Goal: Transaction & Acquisition: Complete application form

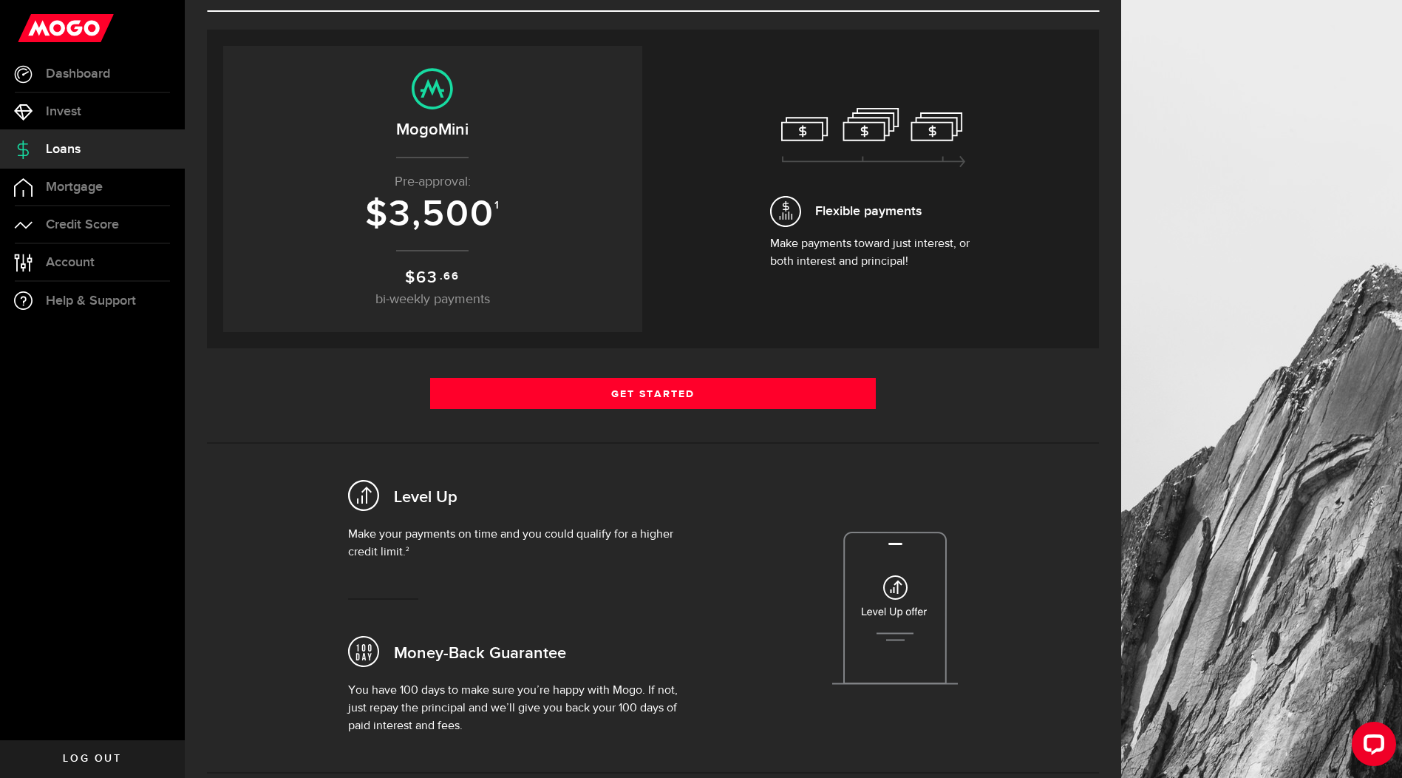
scroll to position [148, 0]
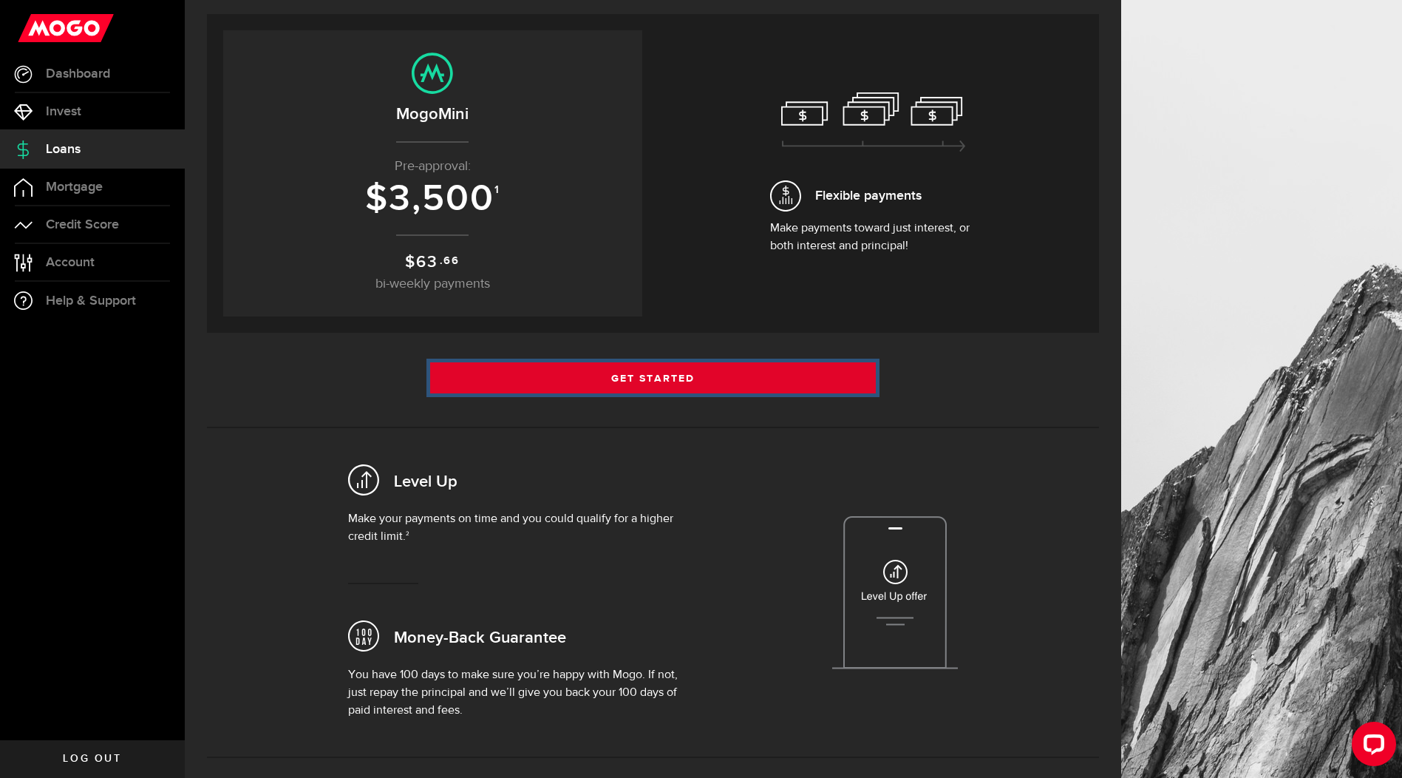
click at [643, 369] on link "Get Started" at bounding box center [653, 377] width 447 height 31
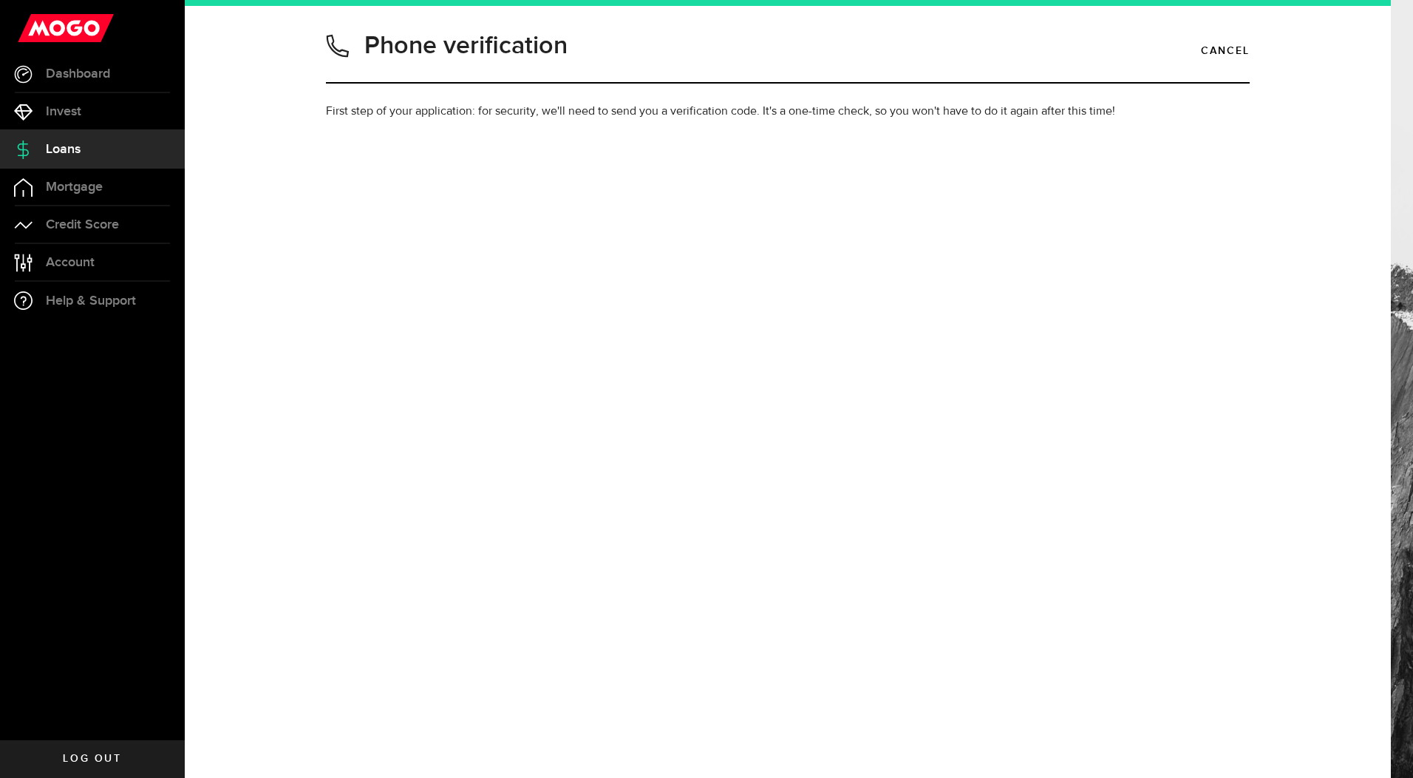
type input "9054413576"
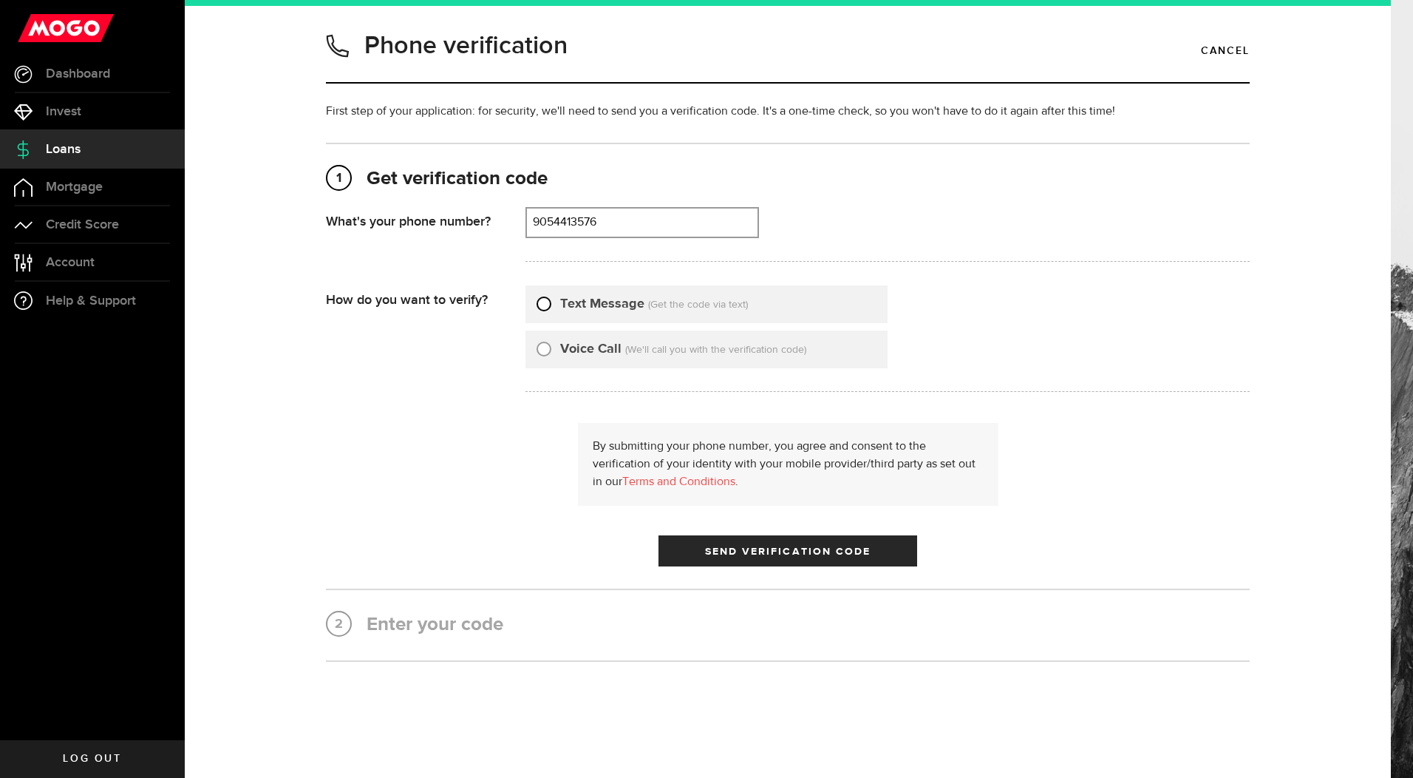
click at [537, 301] on input "Text Message" at bounding box center [544, 301] width 15 height 15
radio input "true"
click at [798, 543] on button "Send Verification Code" at bounding box center [788, 550] width 259 height 31
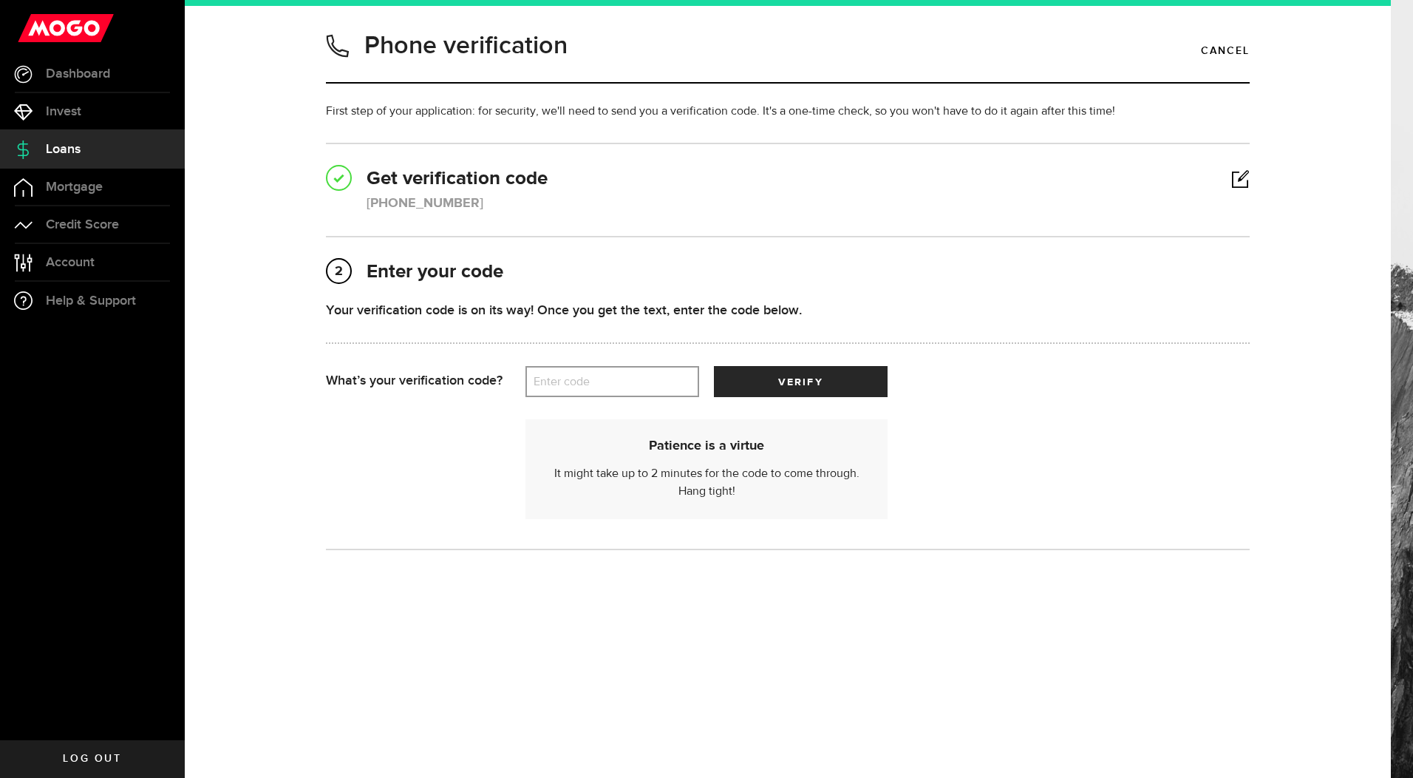
click at [566, 381] on label "Enter code" at bounding box center [613, 382] width 174 height 30
click at [566, 381] on input "Enter code" at bounding box center [613, 381] width 174 height 31
type input "27256"
click at [781, 380] on span "verify" at bounding box center [800, 382] width 44 height 10
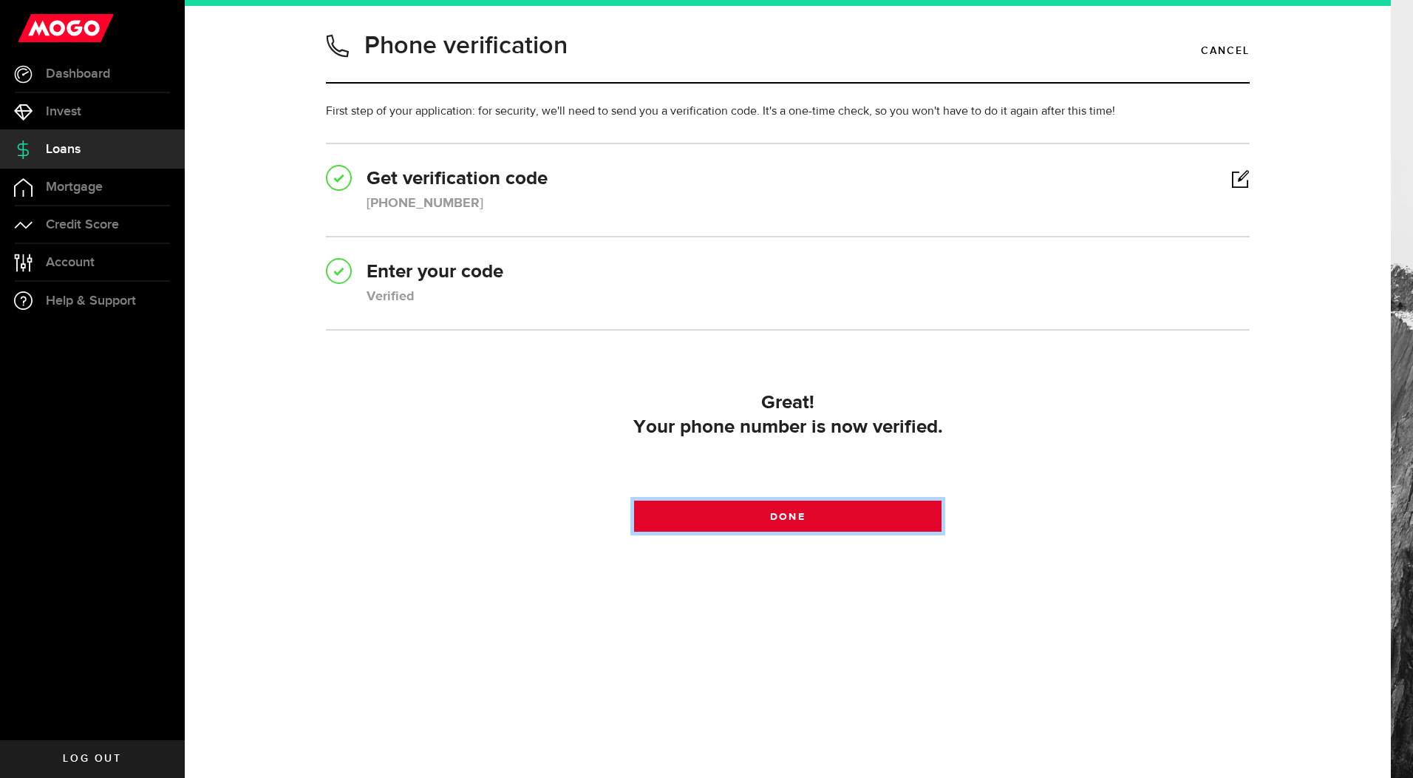
click at [804, 503] on link "Done" at bounding box center [788, 515] width 308 height 31
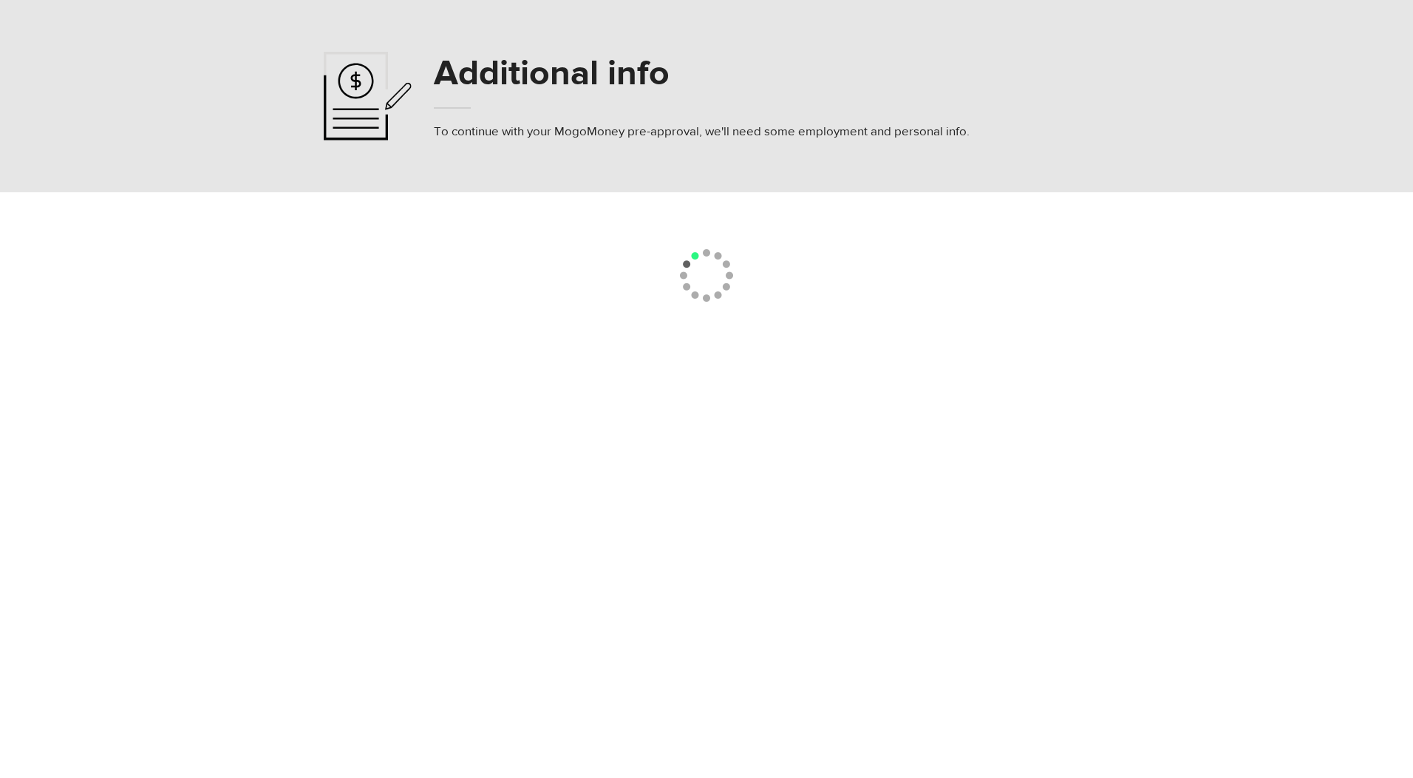
select select
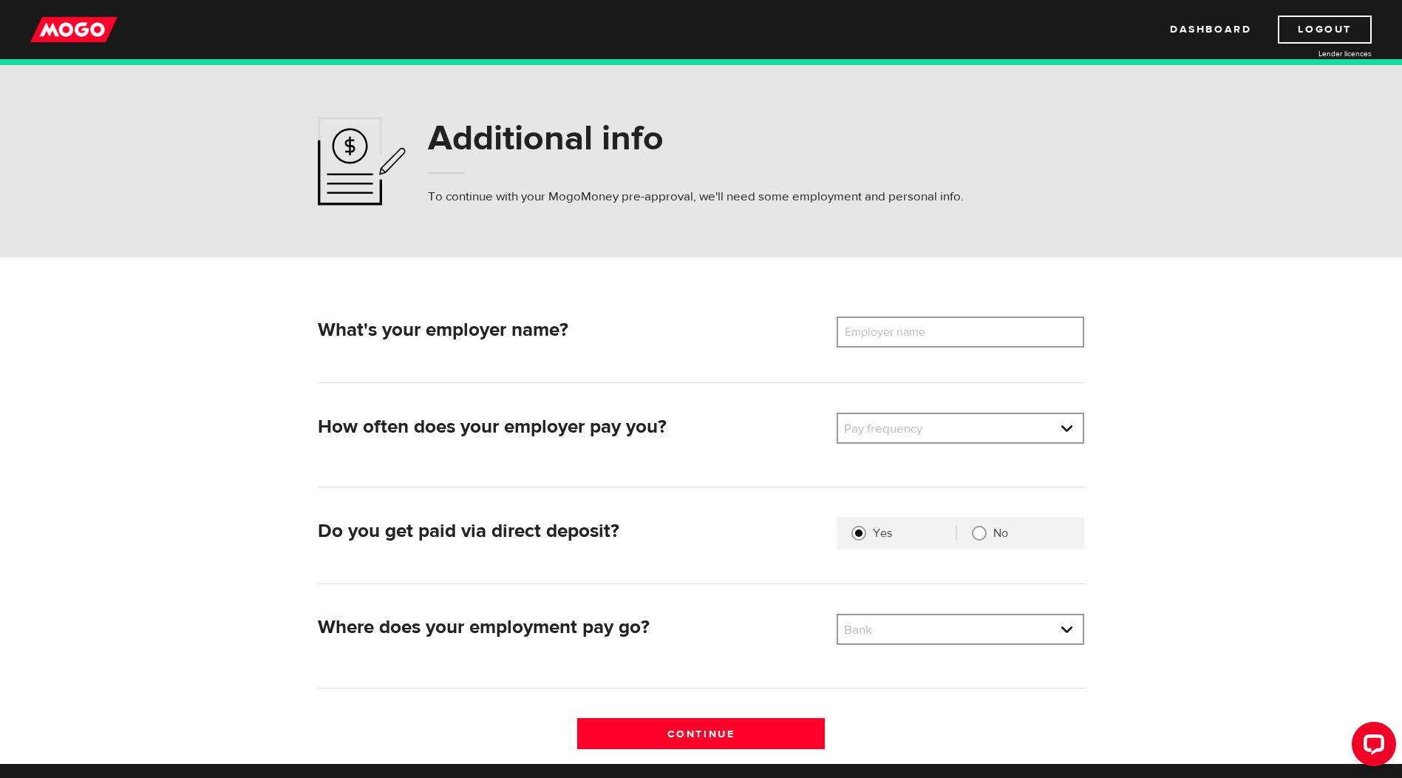
click at [880, 336] on label "Employer name" at bounding box center [896, 331] width 119 height 31
click at [880, 336] on input "Employer name" at bounding box center [961, 331] width 248 height 31
type input "Protech"
click at [982, 438] on link at bounding box center [960, 428] width 245 height 28
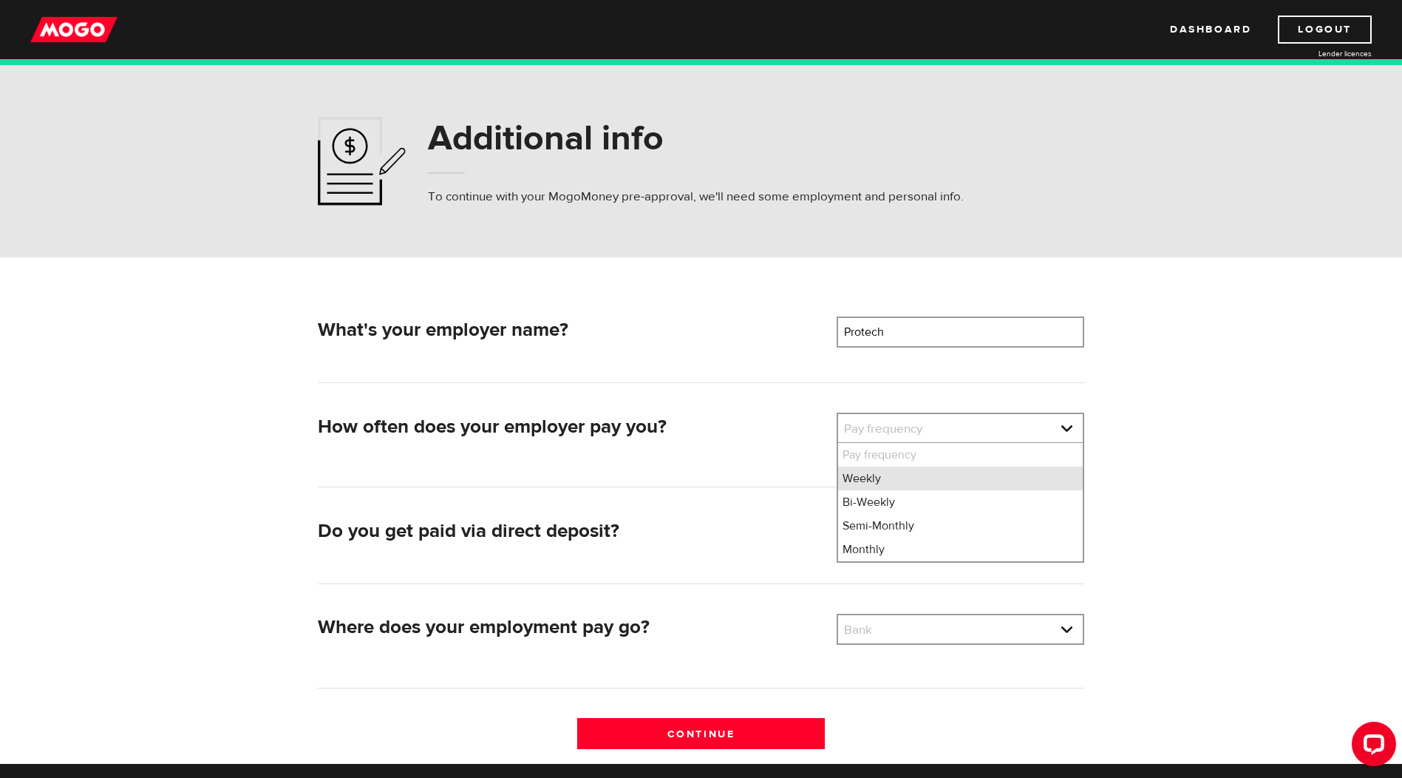
click at [916, 478] on li "Weekly" at bounding box center [960, 478] width 245 height 24
select select "1"
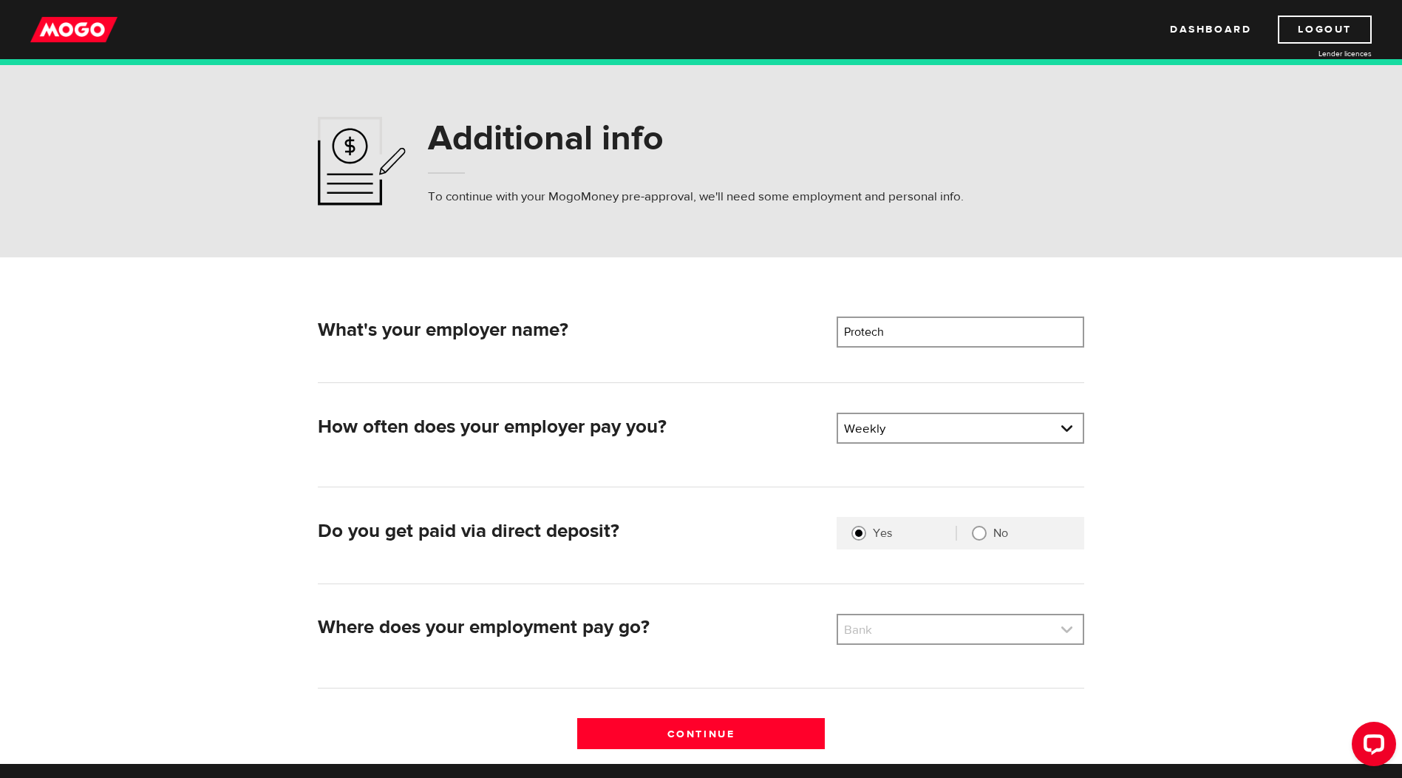
click at [929, 636] on link at bounding box center [960, 629] width 245 height 28
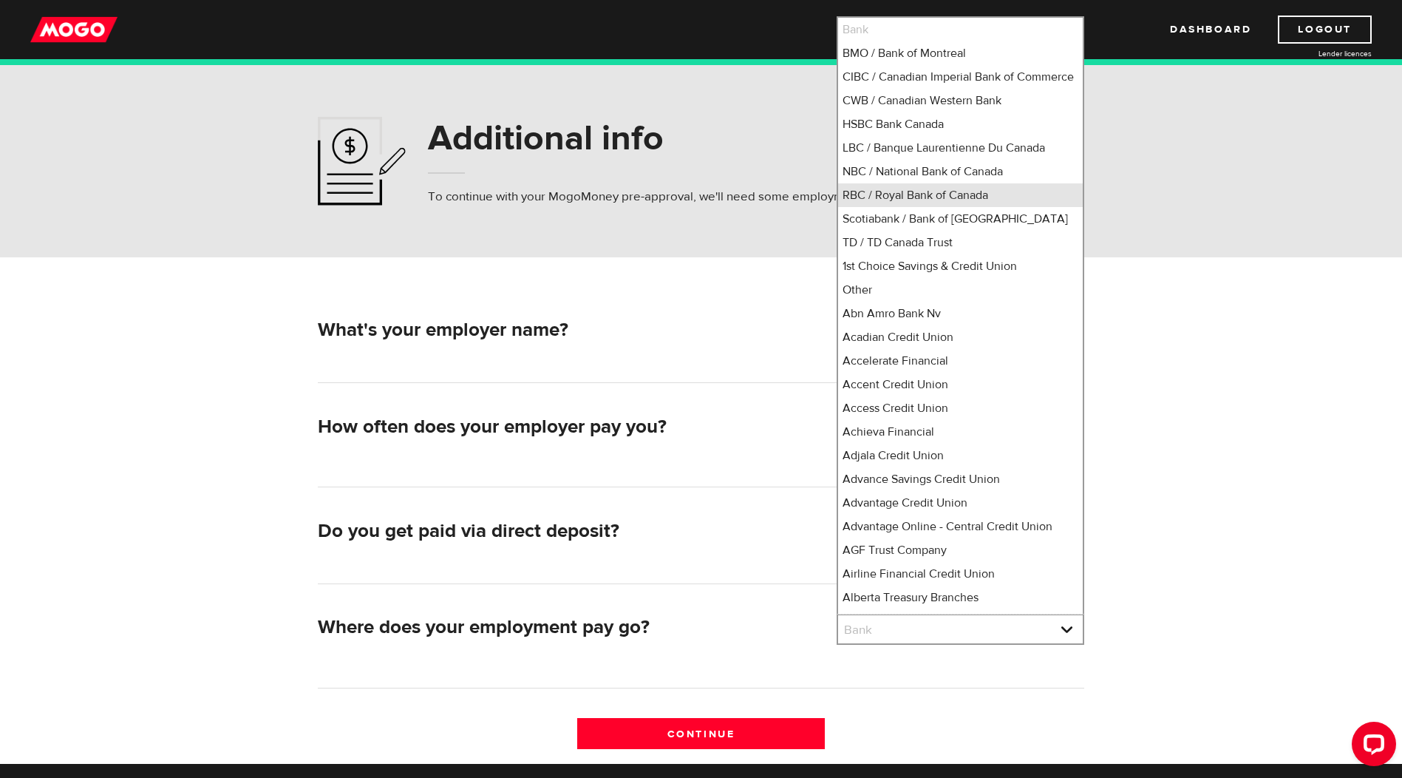
click at [915, 206] on li "RBC / Royal Bank of Canada" at bounding box center [960, 195] width 245 height 24
select select "8"
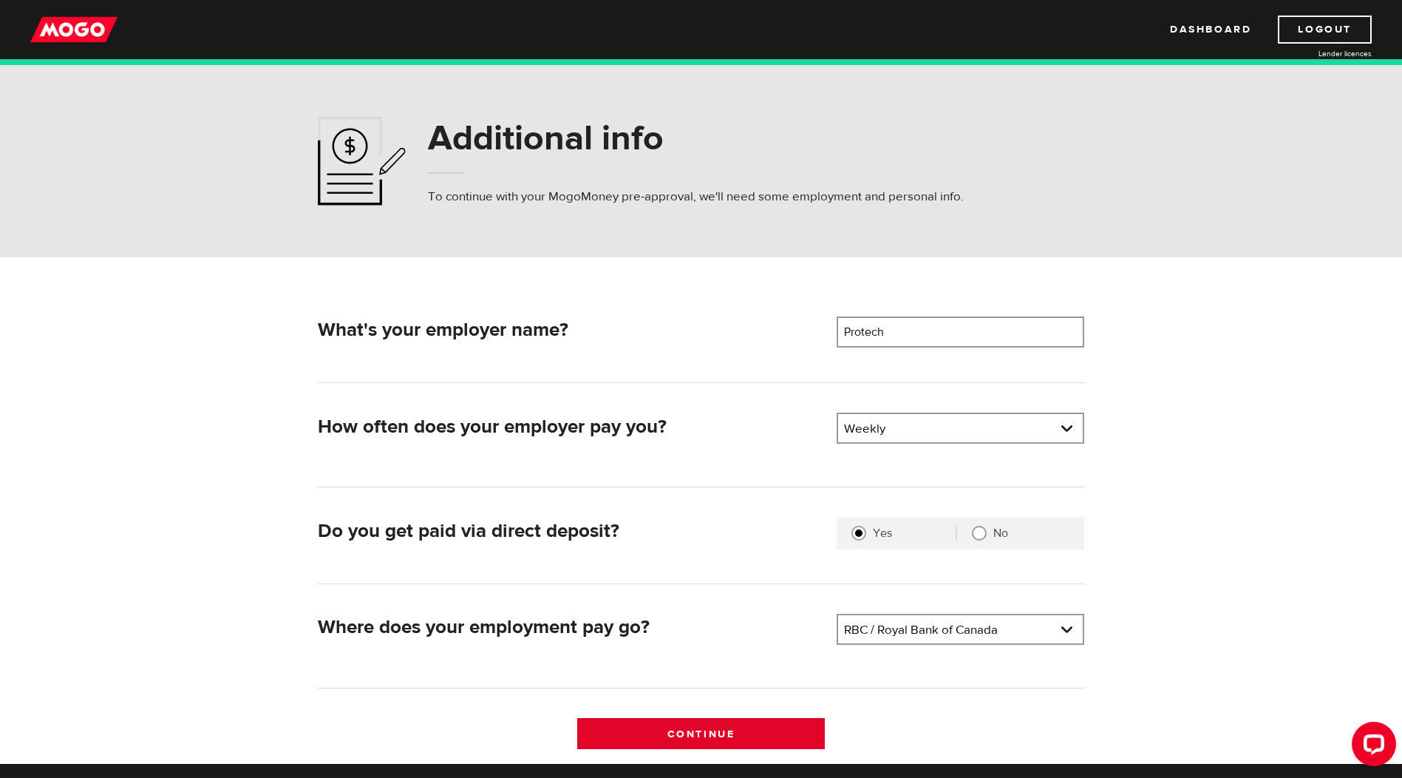
click at [699, 737] on input "Continue" at bounding box center [701, 733] width 248 height 31
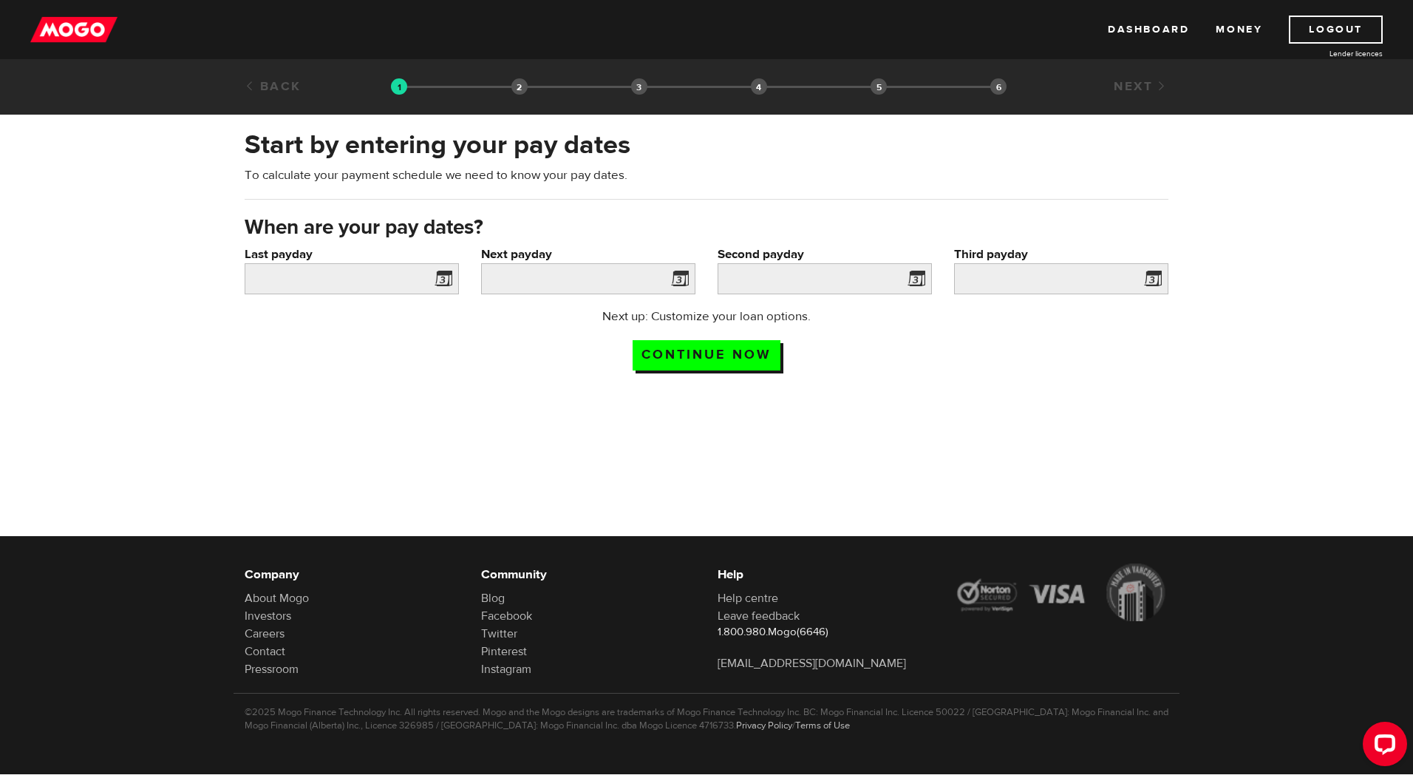
click at [448, 274] on span at bounding box center [441, 281] width 22 height 24
click at [444, 280] on span at bounding box center [441, 281] width 22 height 24
click at [376, 279] on input "Last payday" at bounding box center [352, 278] width 214 height 31
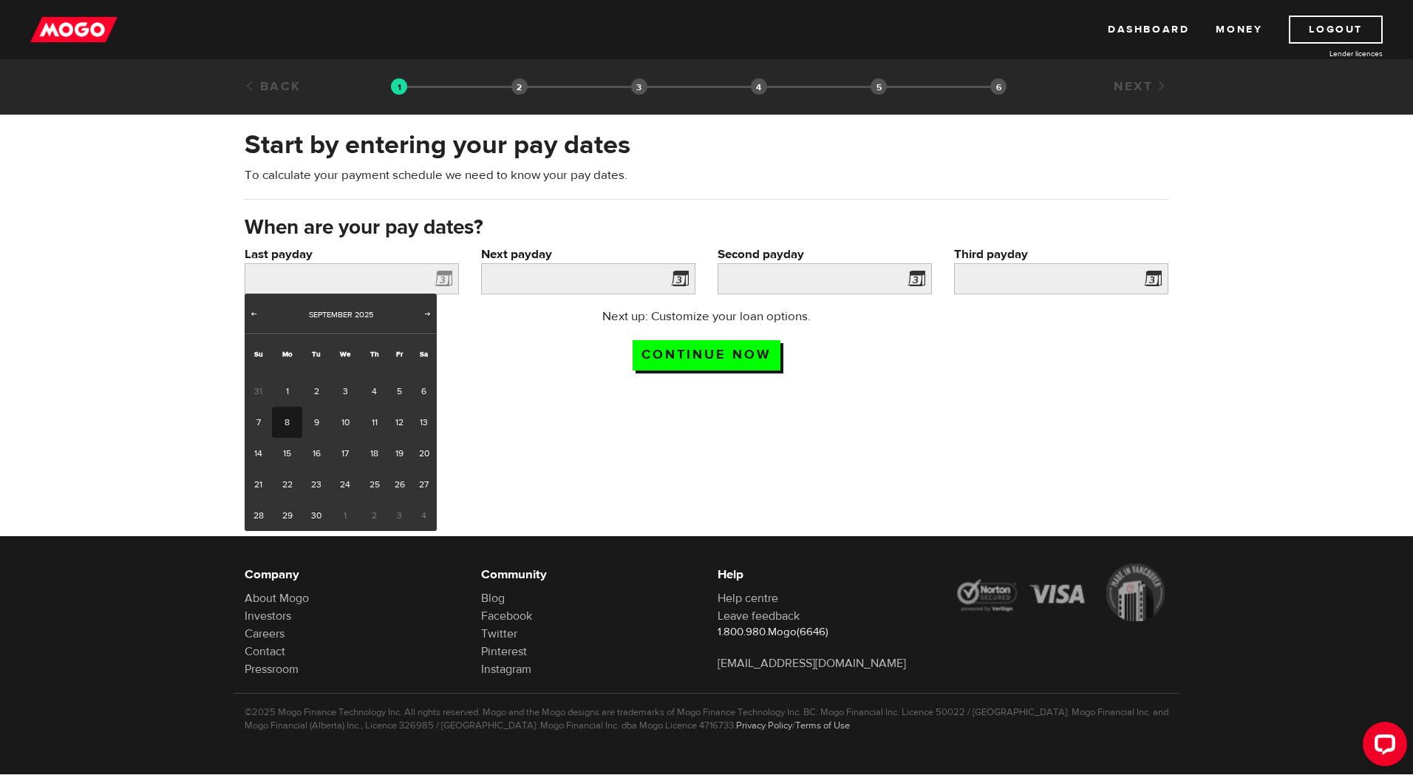
click at [289, 421] on link "8" at bounding box center [287, 422] width 30 height 31
type input "2025/09/08"
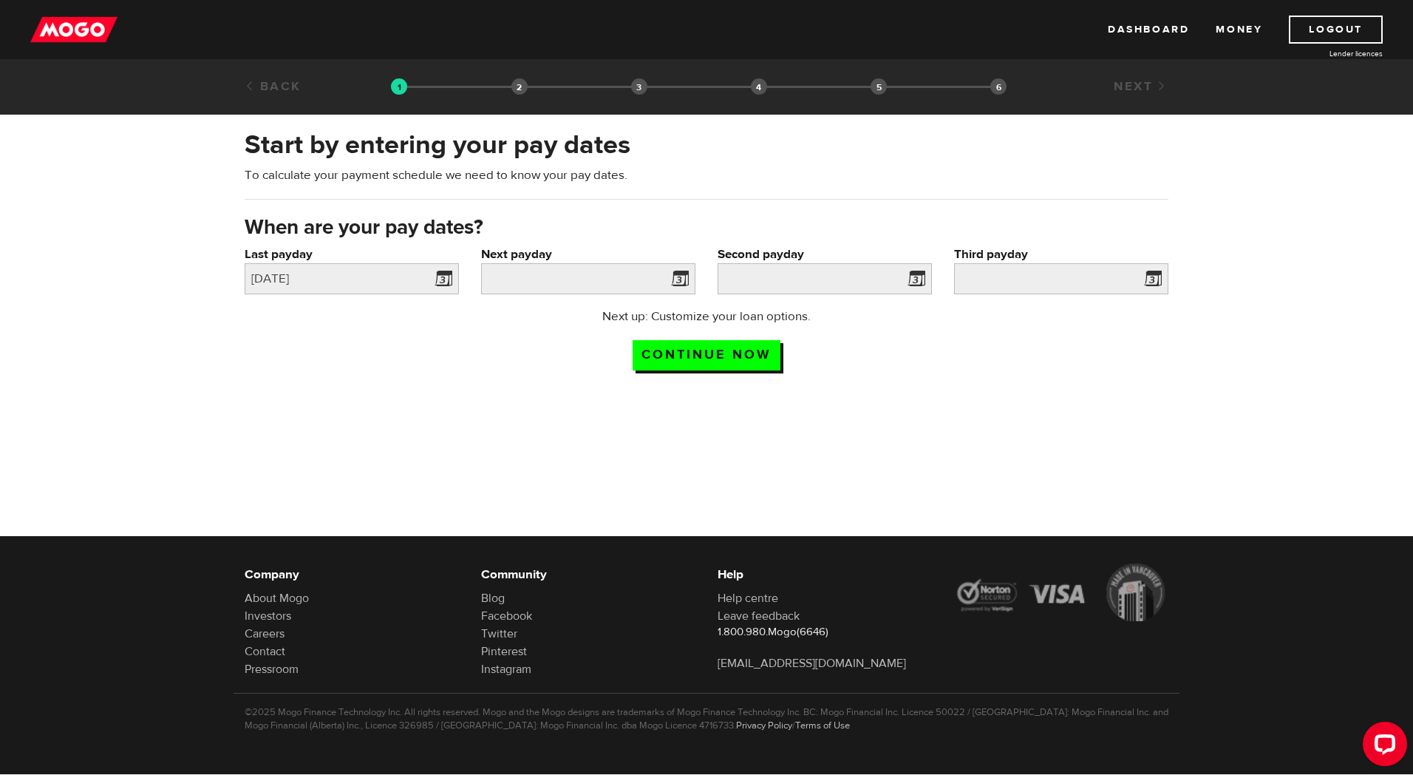
click at [684, 277] on span at bounding box center [677, 281] width 22 height 24
click at [603, 278] on input "Next payday" at bounding box center [588, 278] width 214 height 31
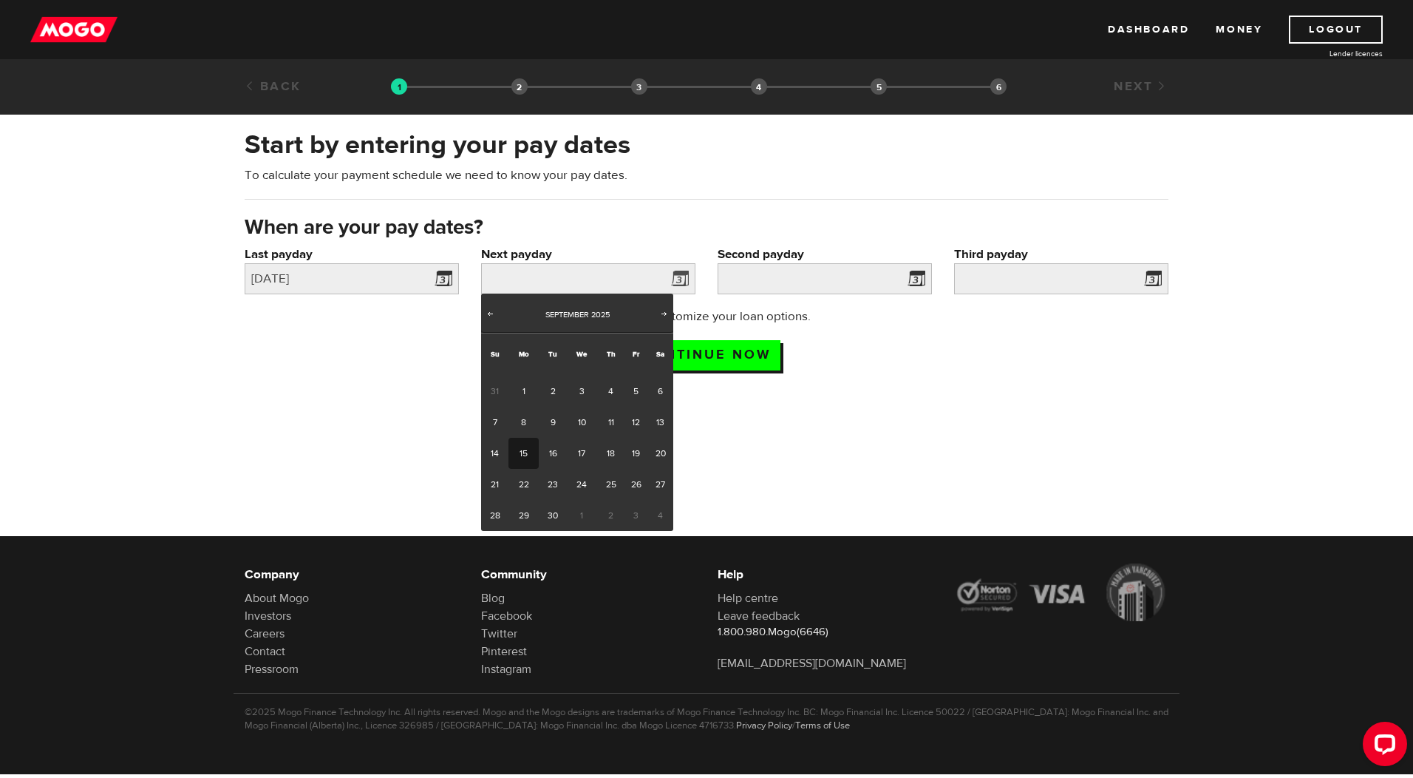
click at [517, 451] on link "15" at bounding box center [524, 453] width 30 height 31
type input "2025/09/15"
type input "2025/9/22"
type input "2025/9/29"
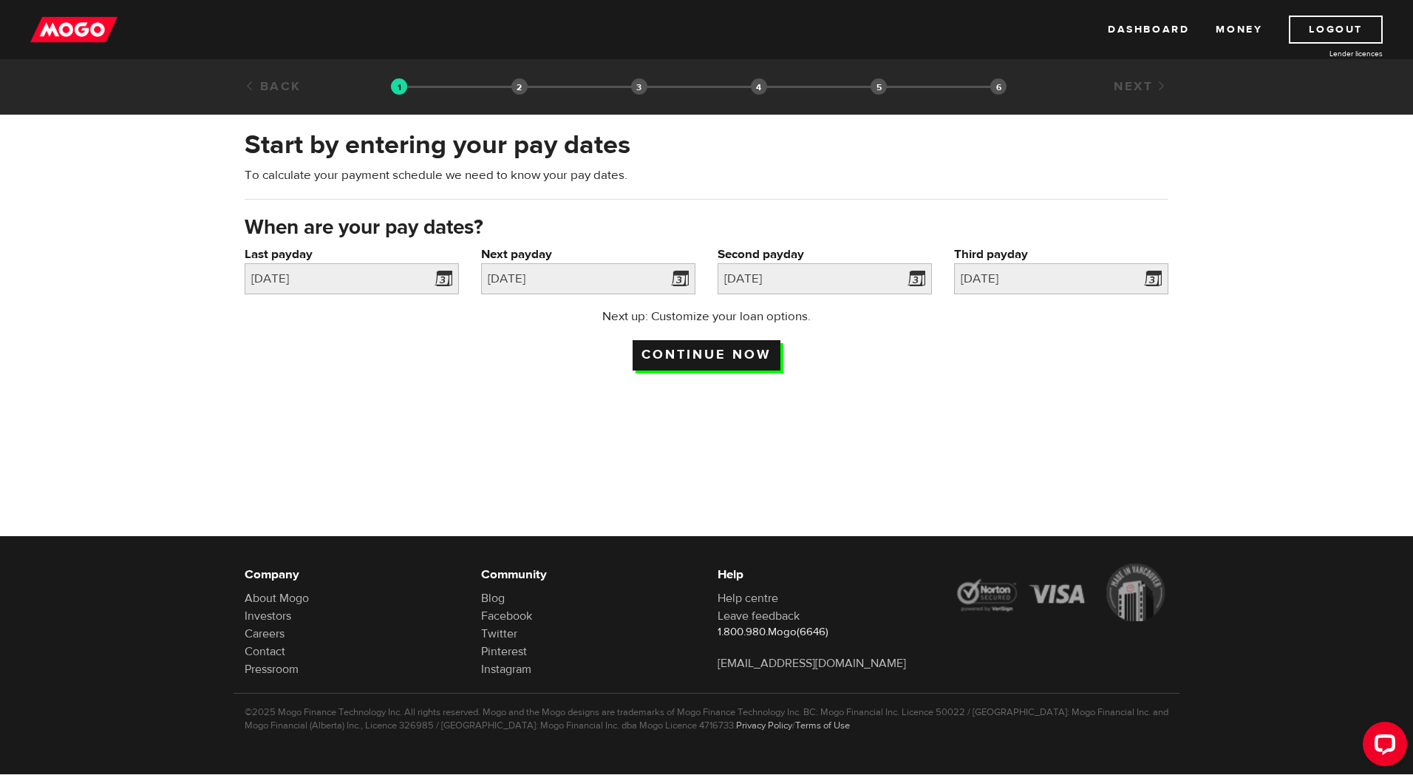
click at [718, 356] on input "Continue now" at bounding box center [707, 355] width 148 height 30
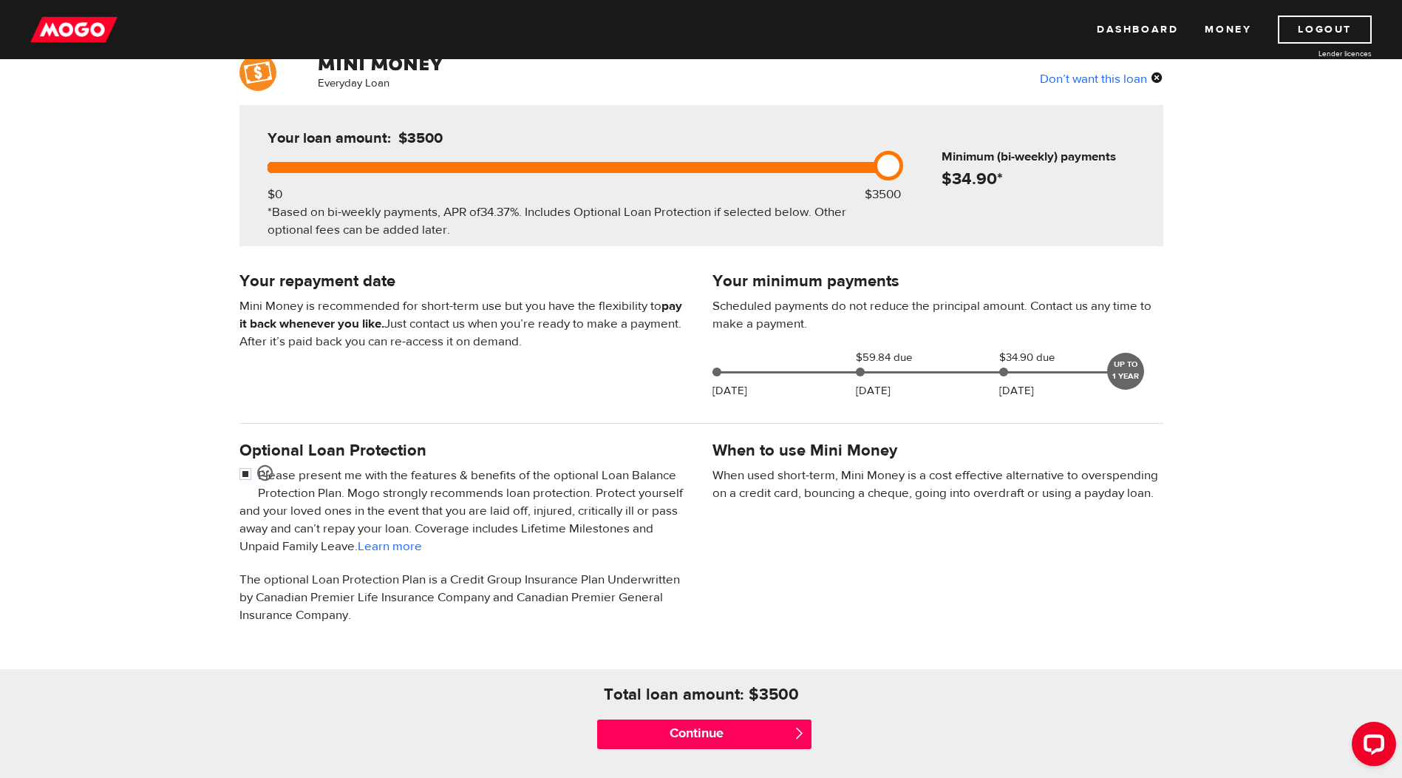
scroll to position [148, 0]
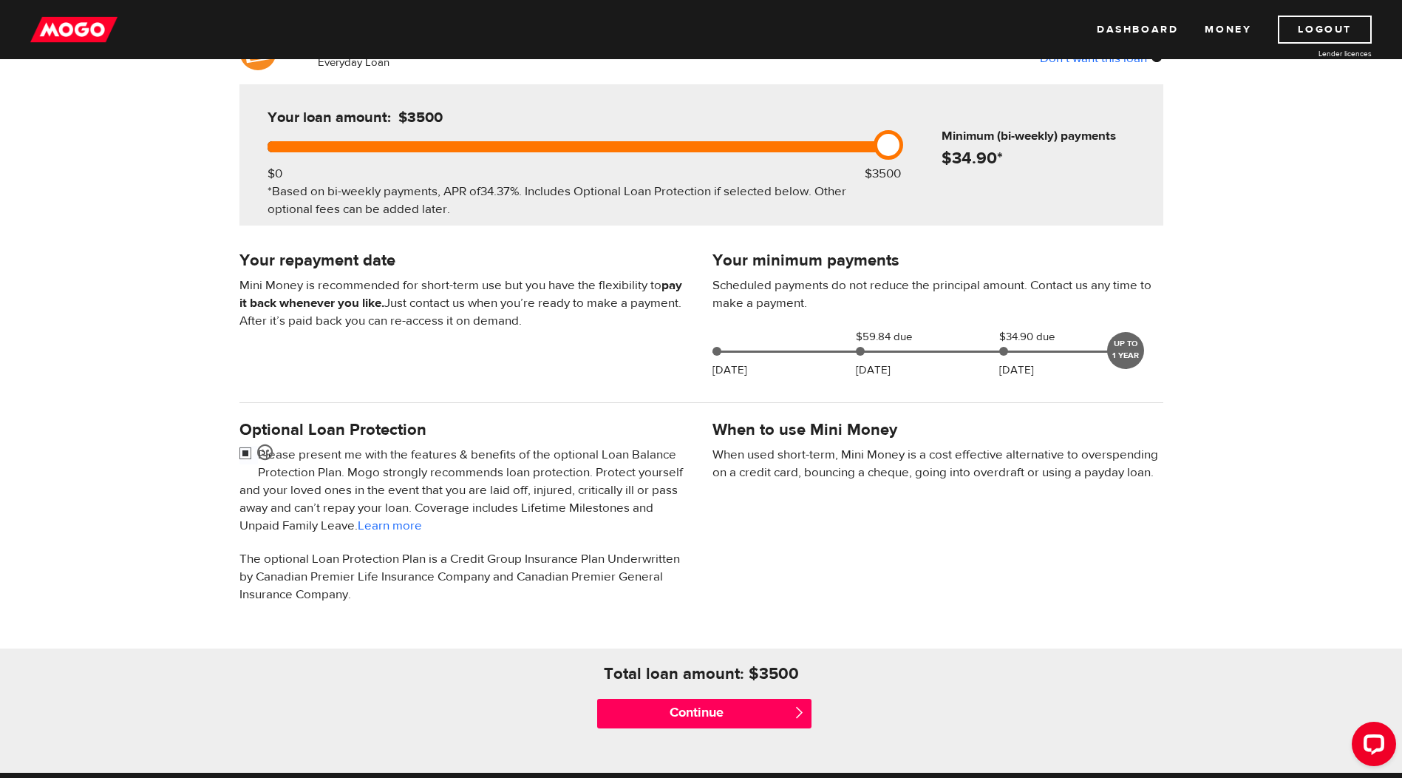
click at [245, 452] on input "checkbox" at bounding box center [249, 455] width 18 height 18
checkbox input "false"
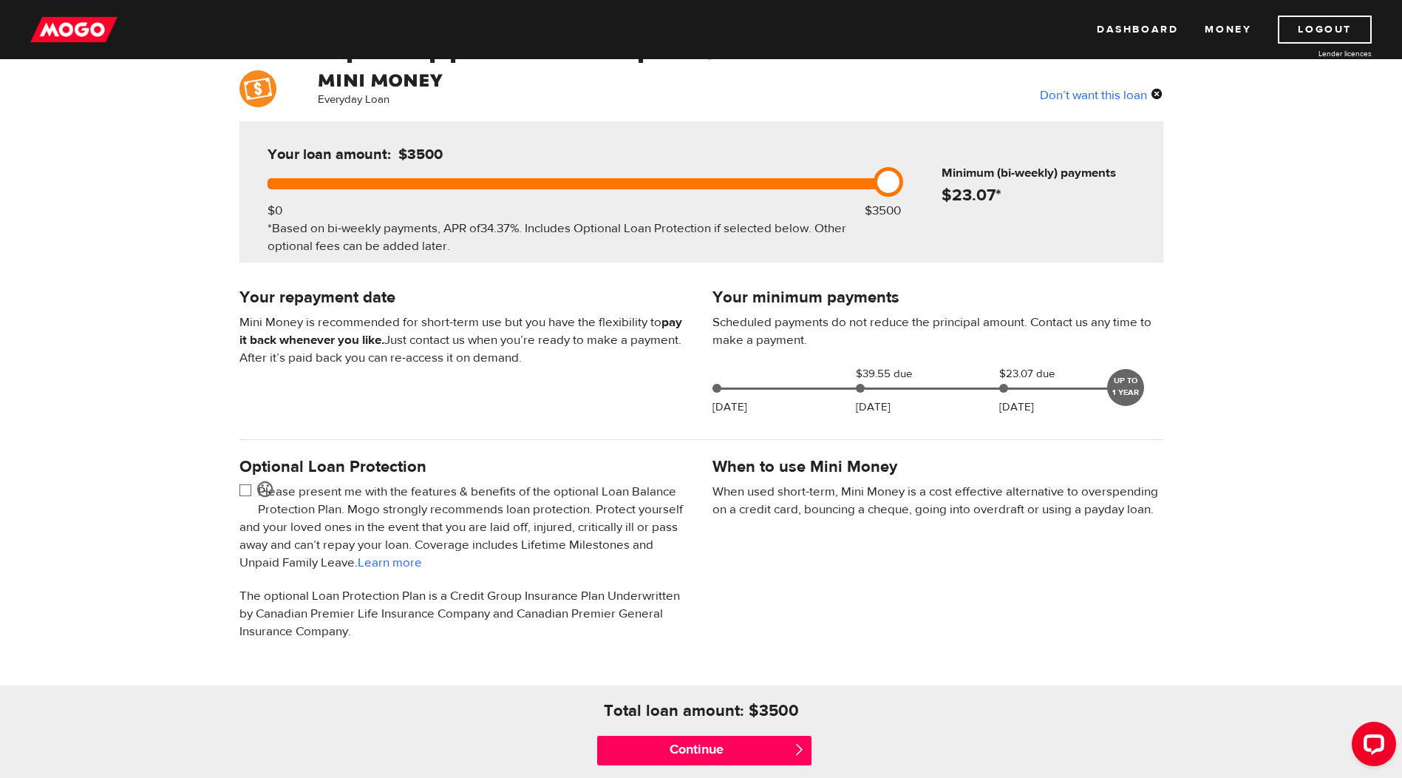
scroll to position [222, 0]
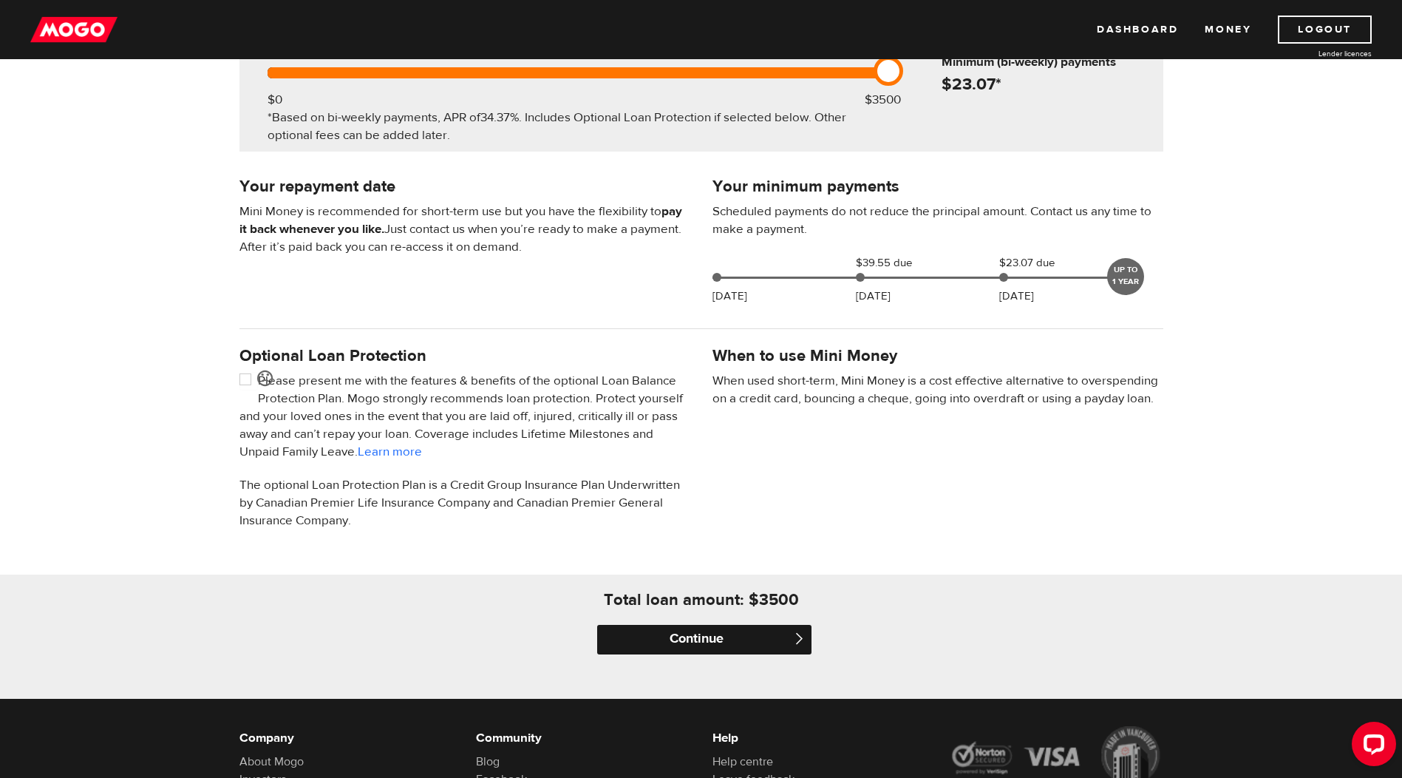
click at [716, 636] on input "Continue" at bounding box center [704, 640] width 214 height 30
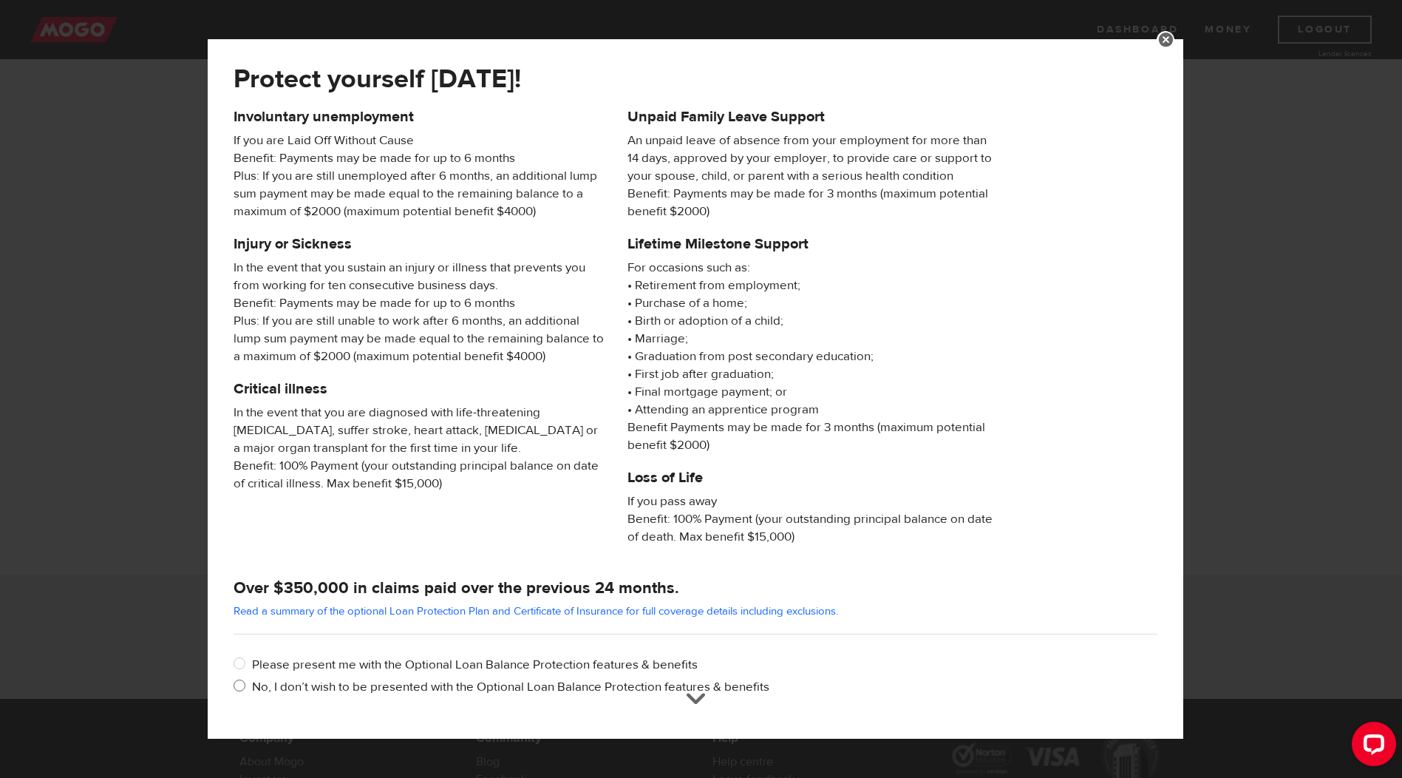
click at [242, 685] on input "No, I don’t wish to be presented with the Optional Loan Balance Protection feat…" at bounding box center [243, 687] width 18 height 18
radio input "true"
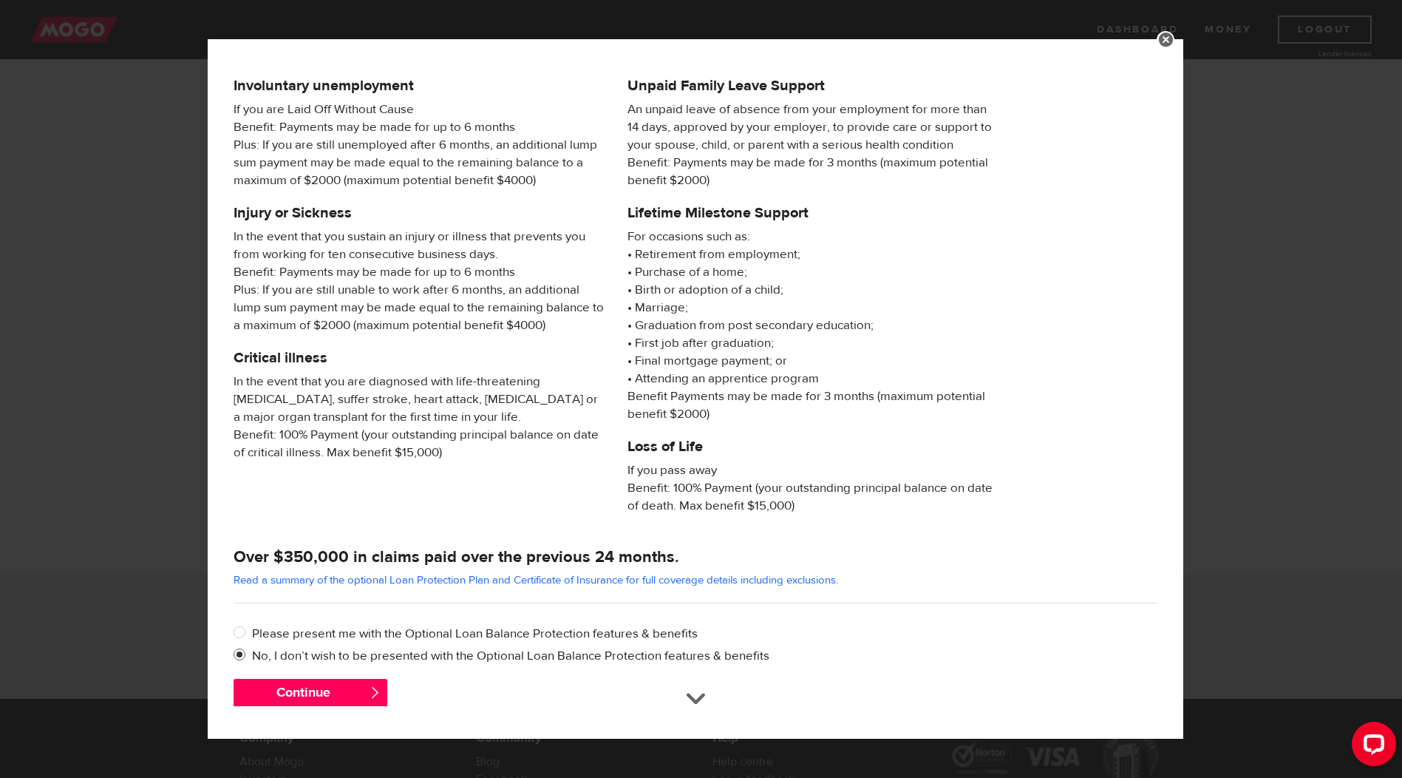
scroll to position [48, 0]
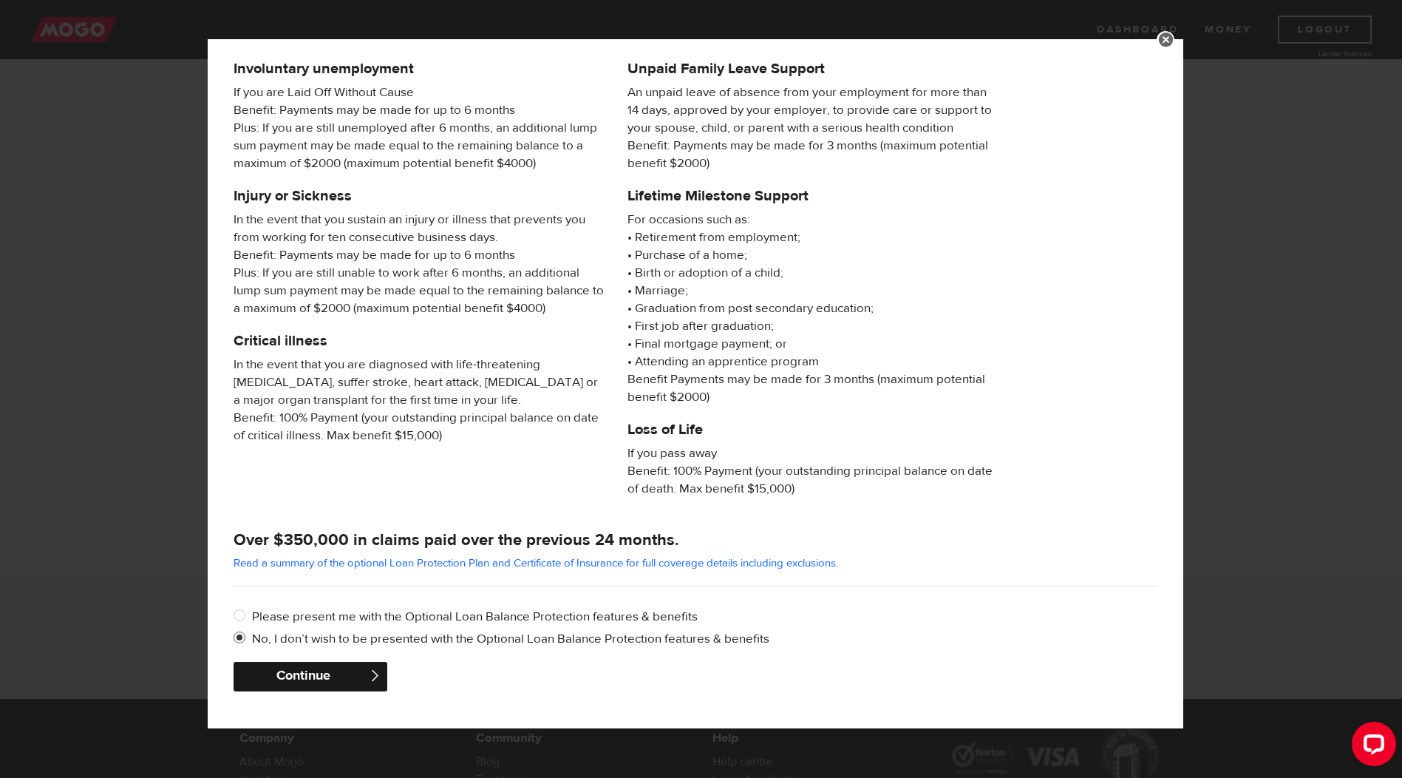
click at [286, 679] on button "Continue" at bounding box center [311, 677] width 154 height 30
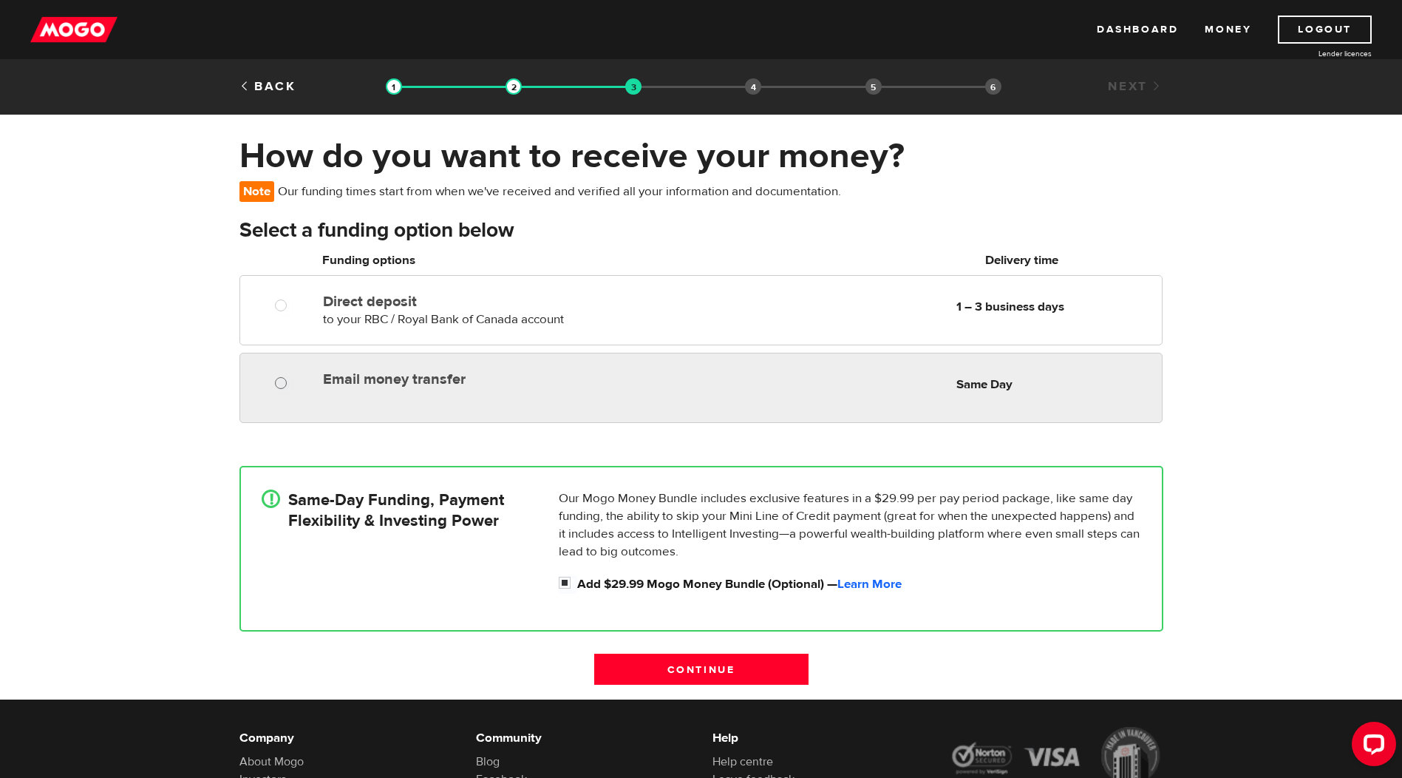
radio input "true"
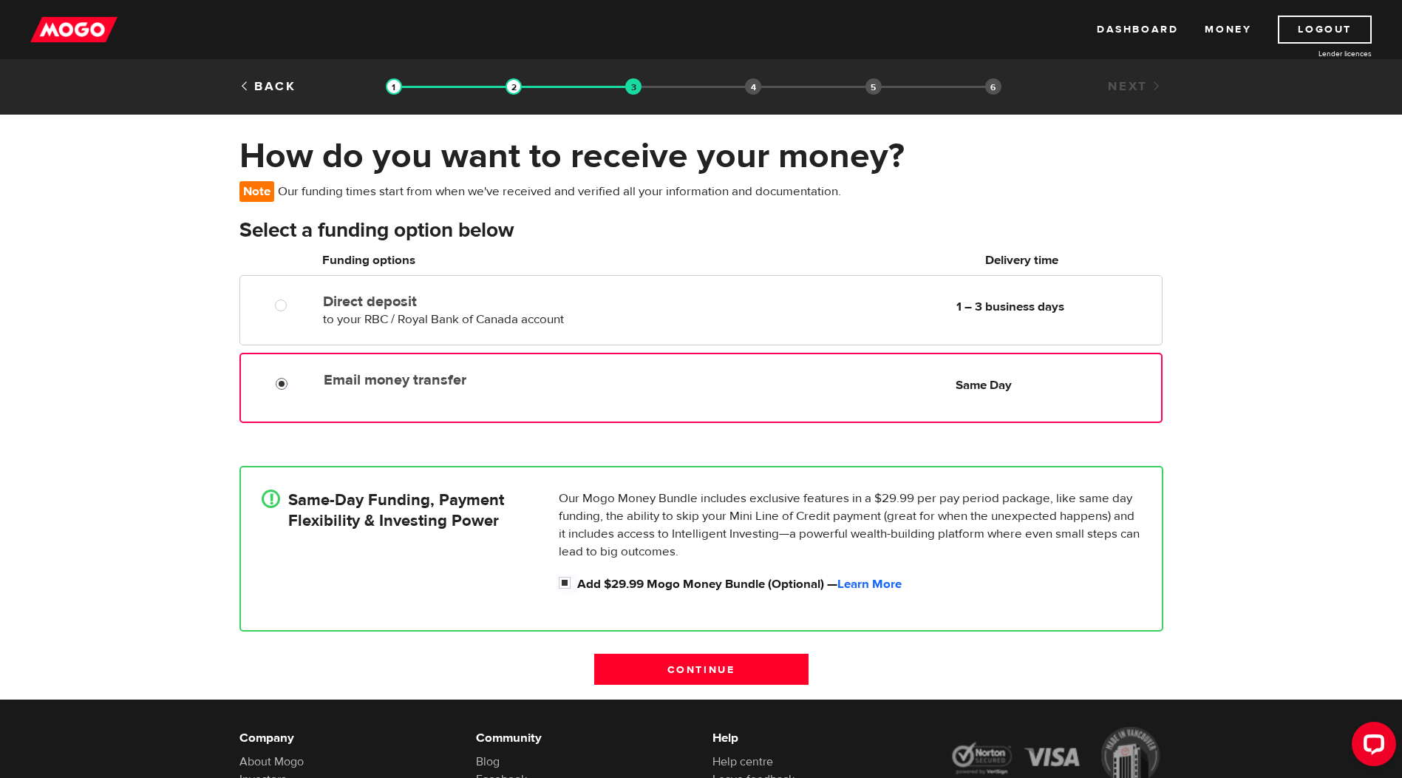
click at [280, 376] on input "Email money transfer" at bounding box center [285, 385] width 18 height 18
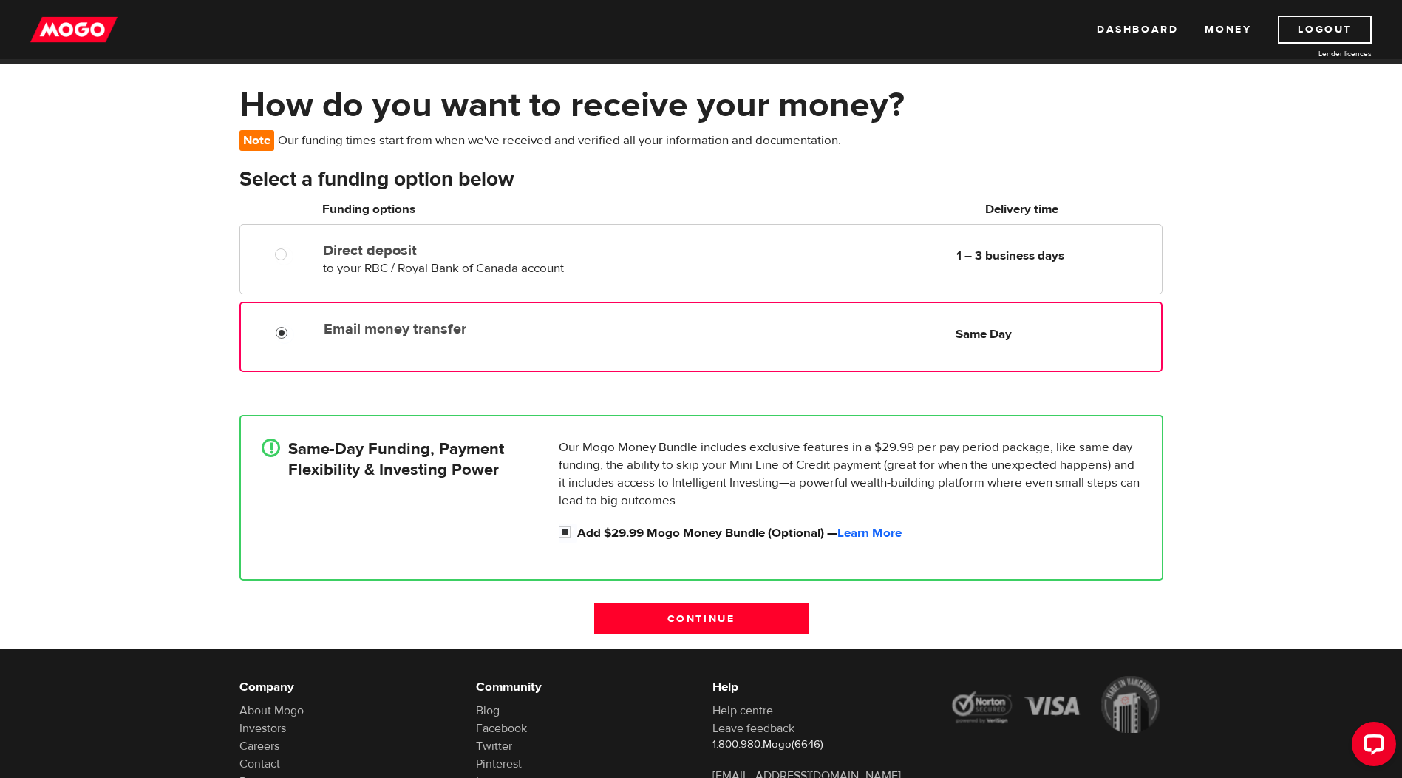
scroll to position [74, 0]
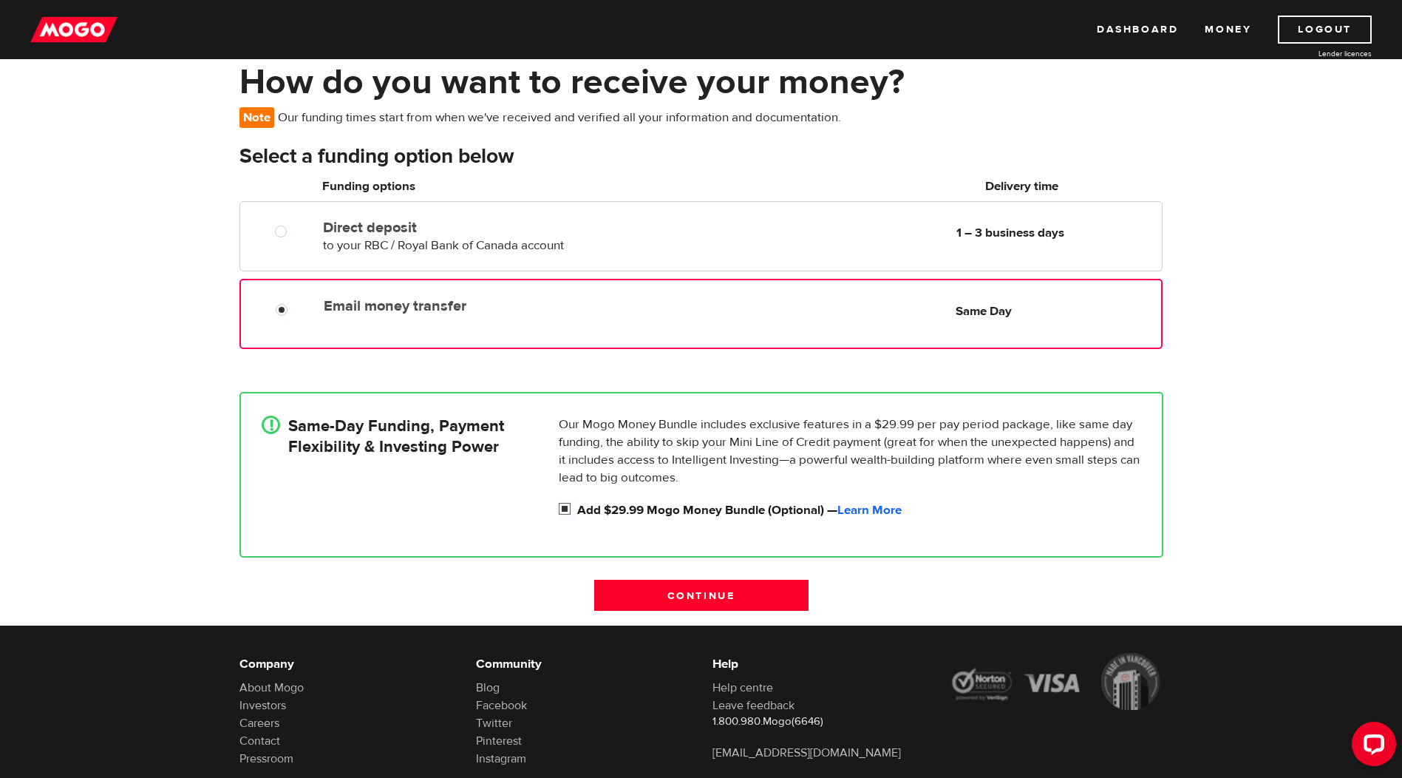
click at [565, 503] on input "Add $29.99 Mogo Money Bundle (Optional) — Learn More" at bounding box center [568, 510] width 18 height 18
checkbox input "false"
radio input "false"
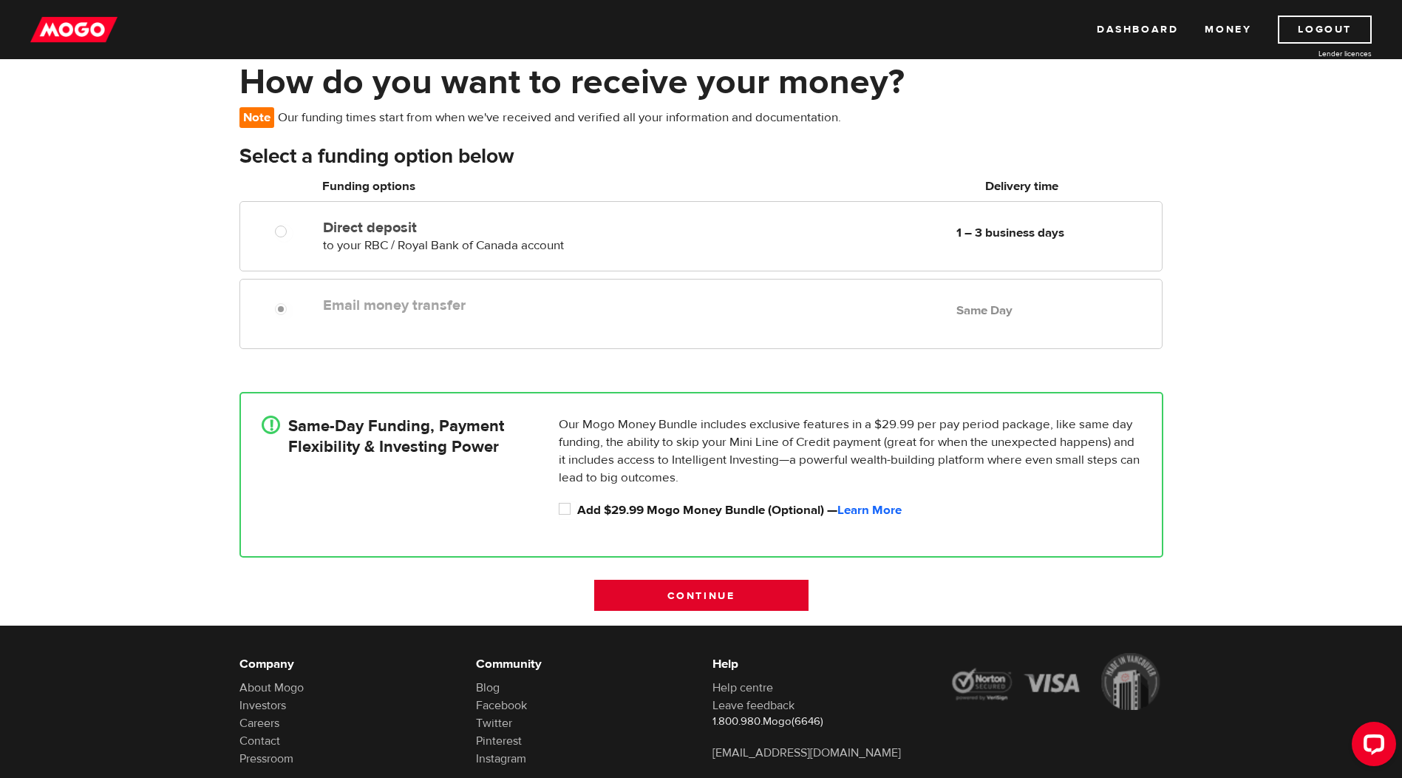
click at [713, 597] on input "Continue" at bounding box center [701, 595] width 214 height 31
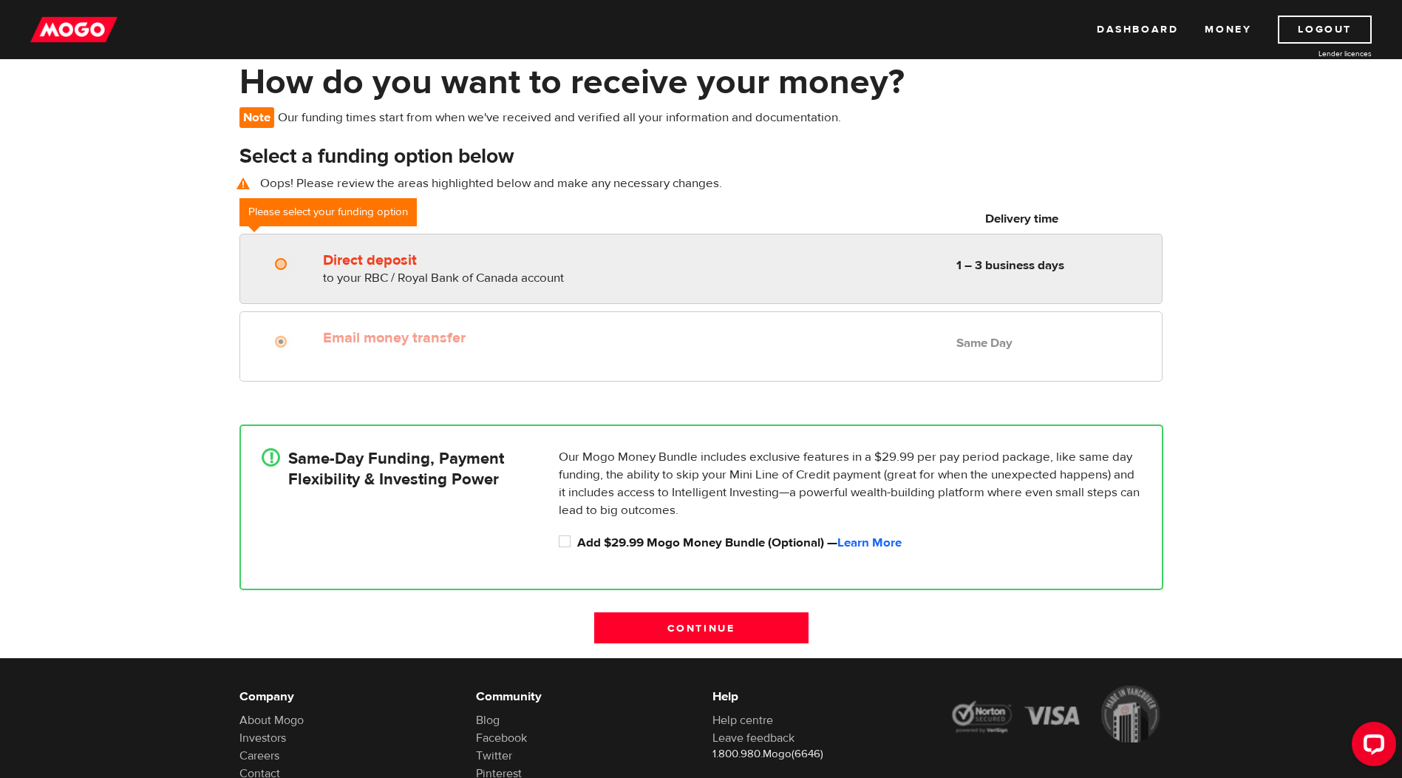
radio input "true"
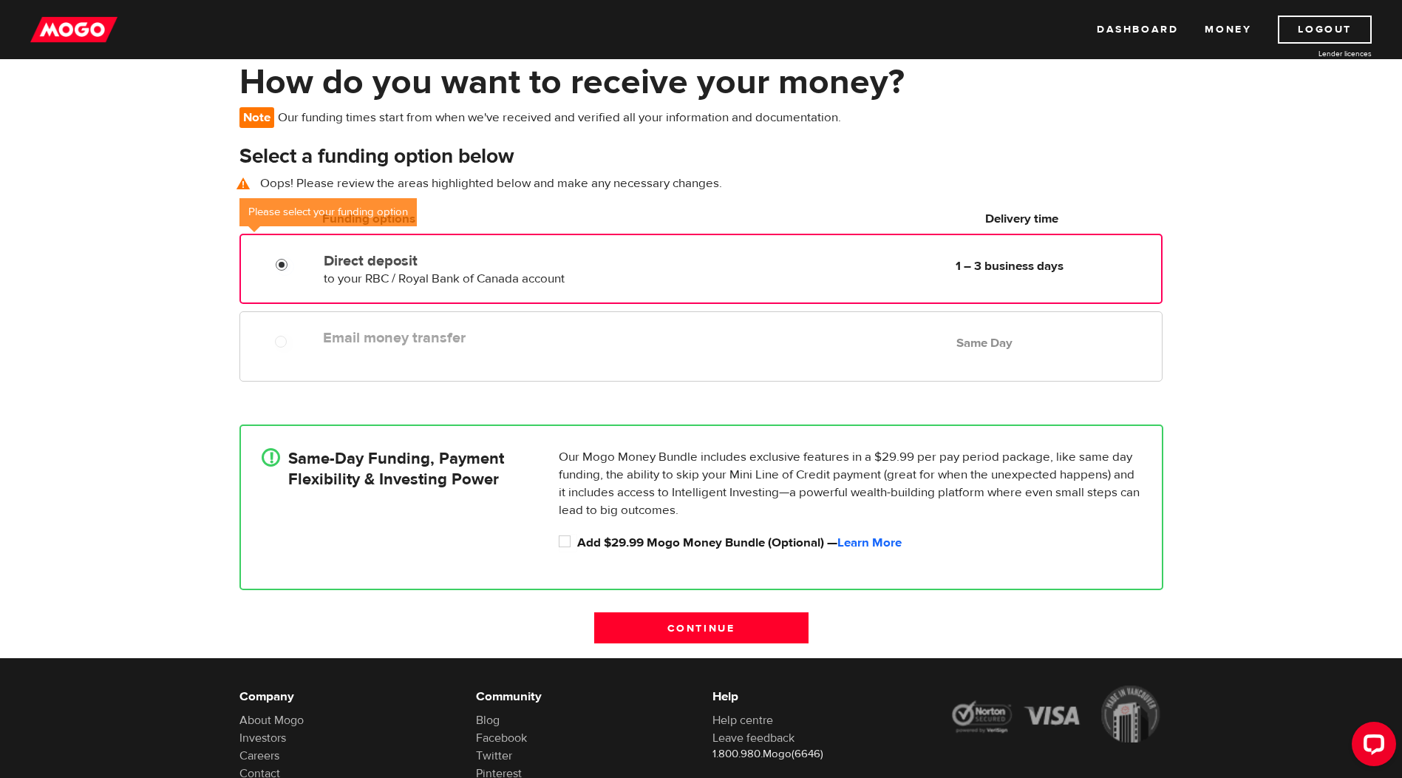
click at [282, 264] on input "Direct deposit" at bounding box center [285, 266] width 18 height 18
click at [673, 624] on input "Continue" at bounding box center [701, 627] width 214 height 31
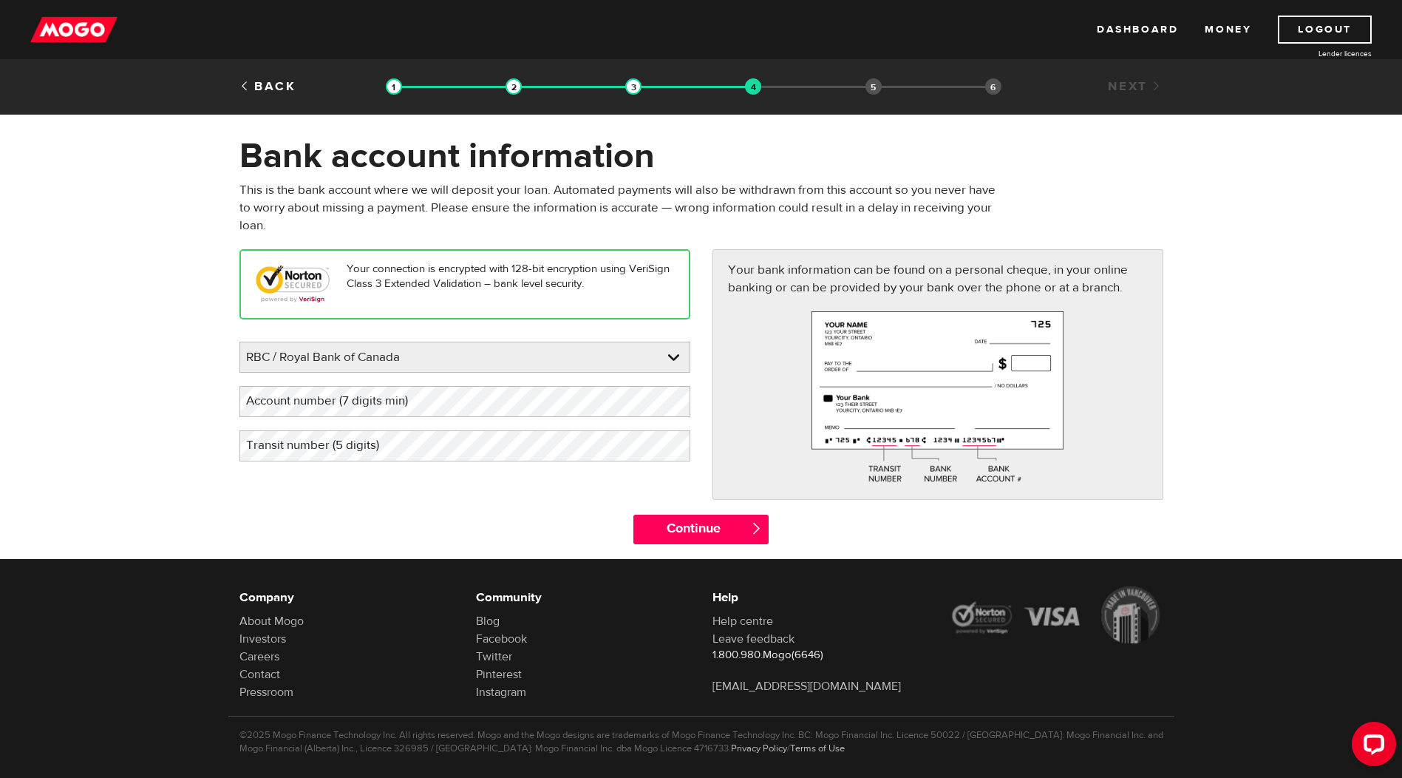
click at [399, 394] on label "Account number (7 digits min)" at bounding box center [339, 401] width 199 height 30
click at [311, 403] on label "Account number (7 digits min)" at bounding box center [339, 401] width 199 height 30
click at [340, 460] on label "Transit number (5 digits)" at bounding box center [325, 445] width 170 height 30
click at [722, 526] on input "Continue" at bounding box center [701, 530] width 135 height 30
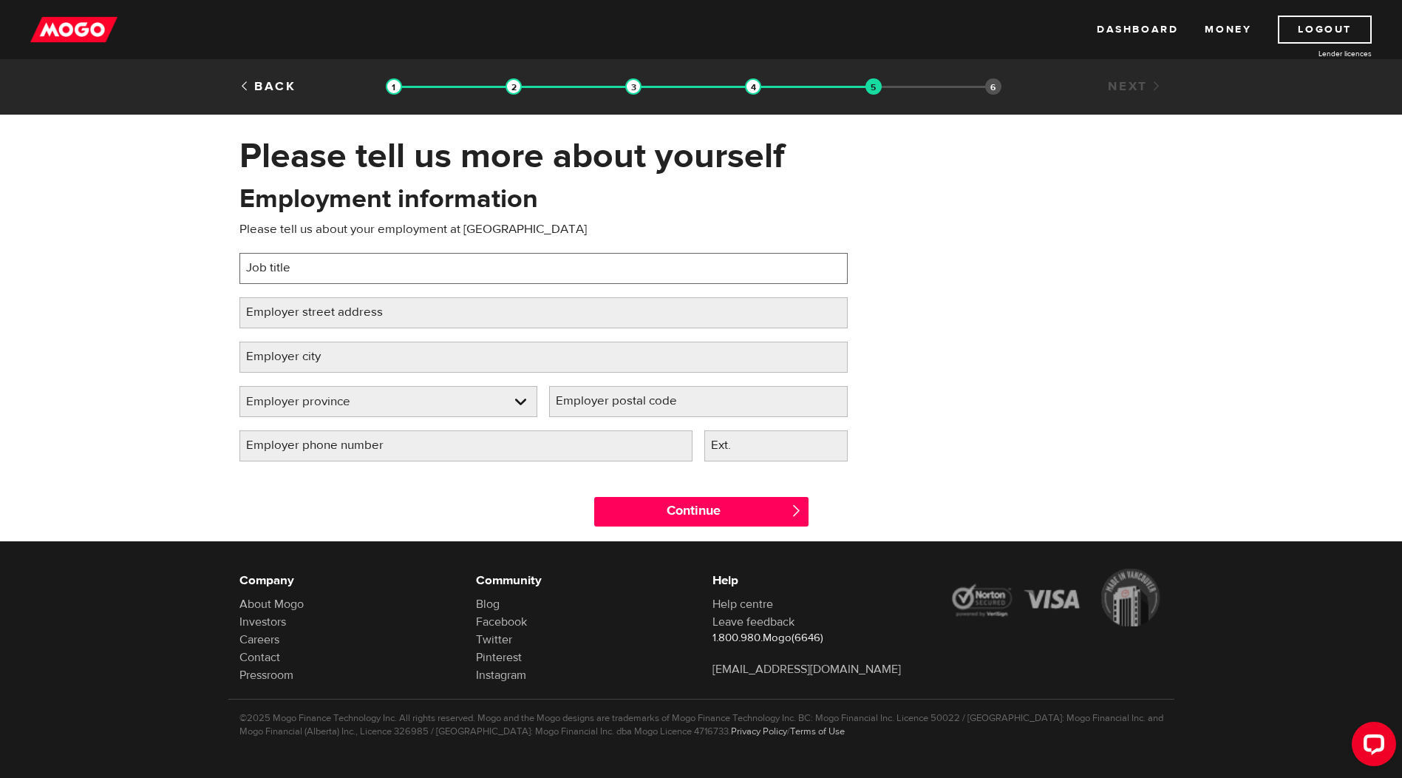
click at [325, 268] on input "Job title" at bounding box center [544, 268] width 608 height 31
type input "Senior Administrator"
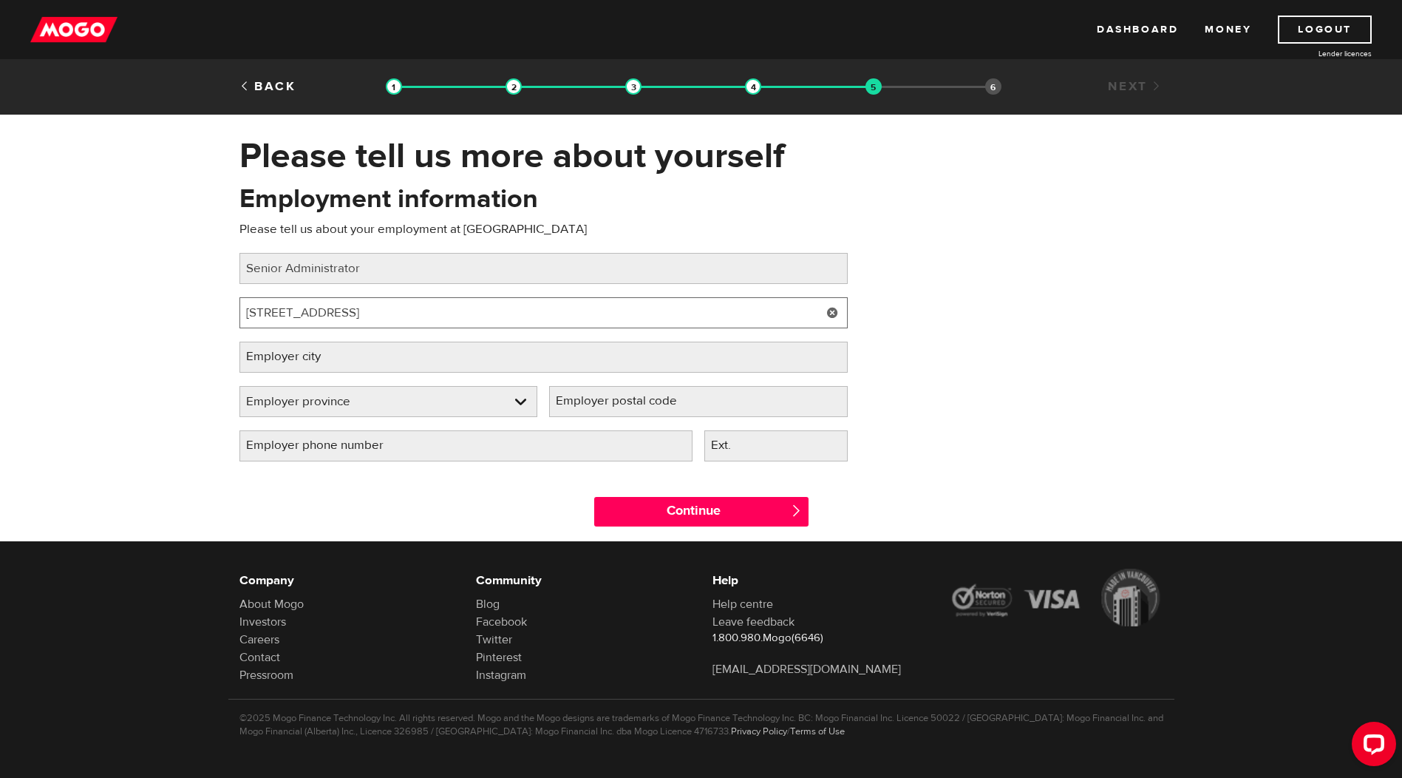
type input "[STREET_ADDRESS]"
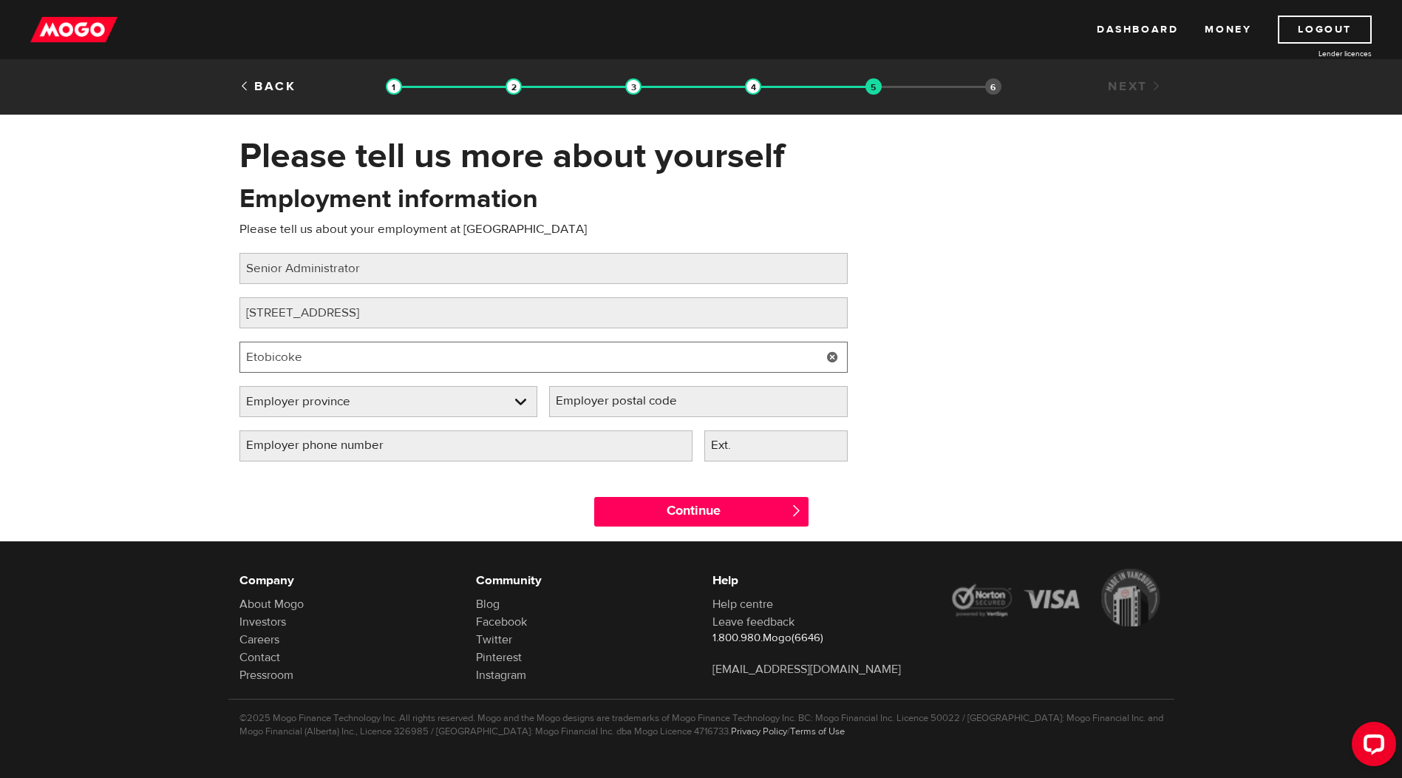
type input "Etobicoke"
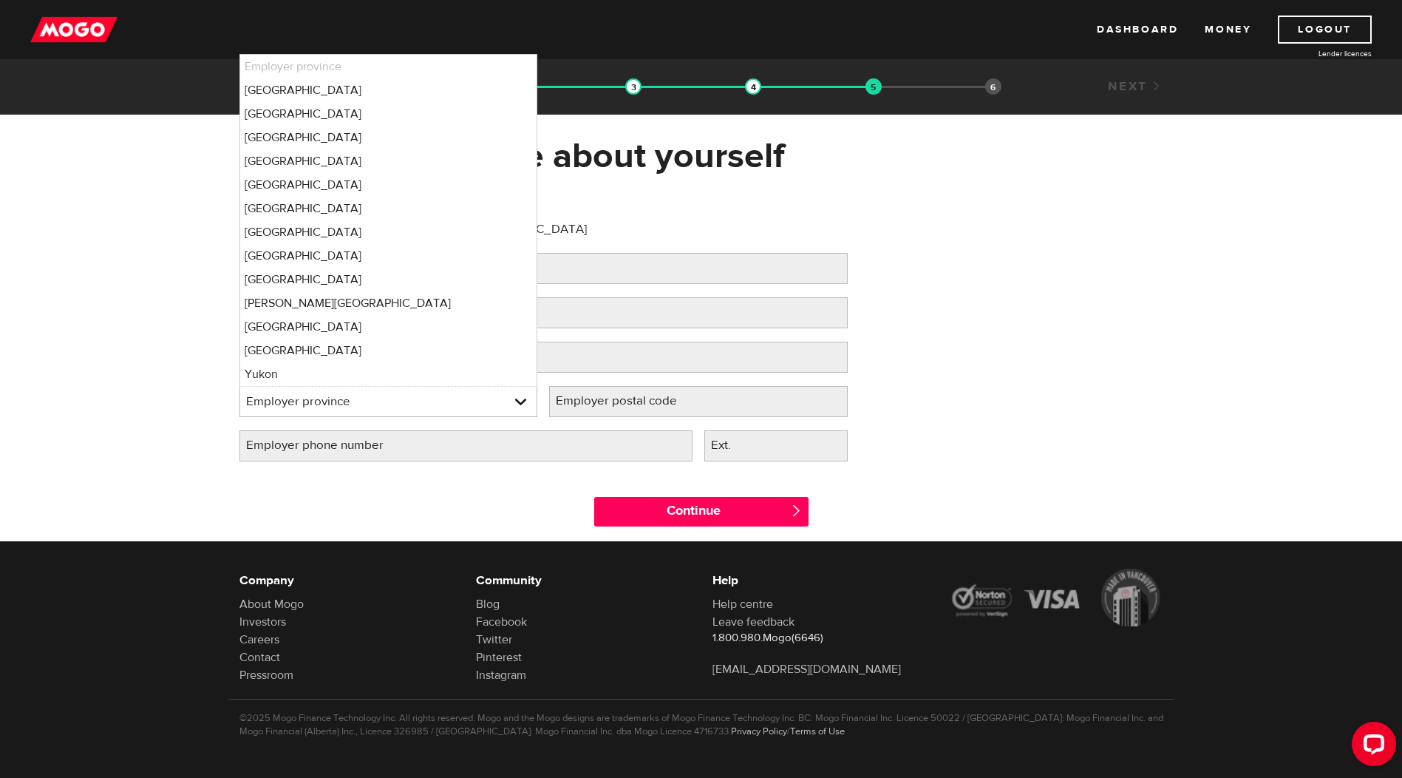
select select "ON"
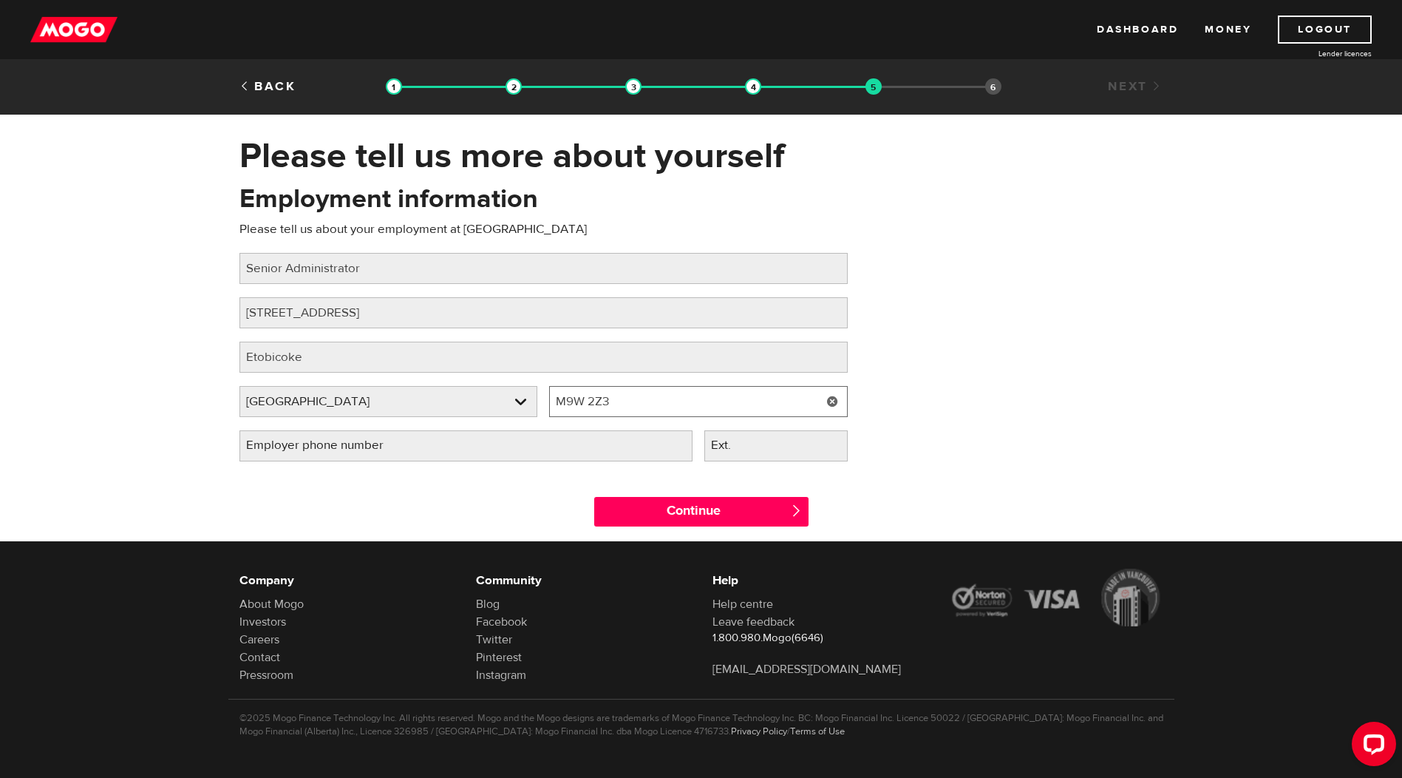
type input "M9W 2Z3"
click at [325, 449] on label "Employer phone number" at bounding box center [327, 445] width 174 height 30
click at [325, 449] on input "Employer phone number" at bounding box center [466, 445] width 453 height 31
type input "(416) 743-9024"
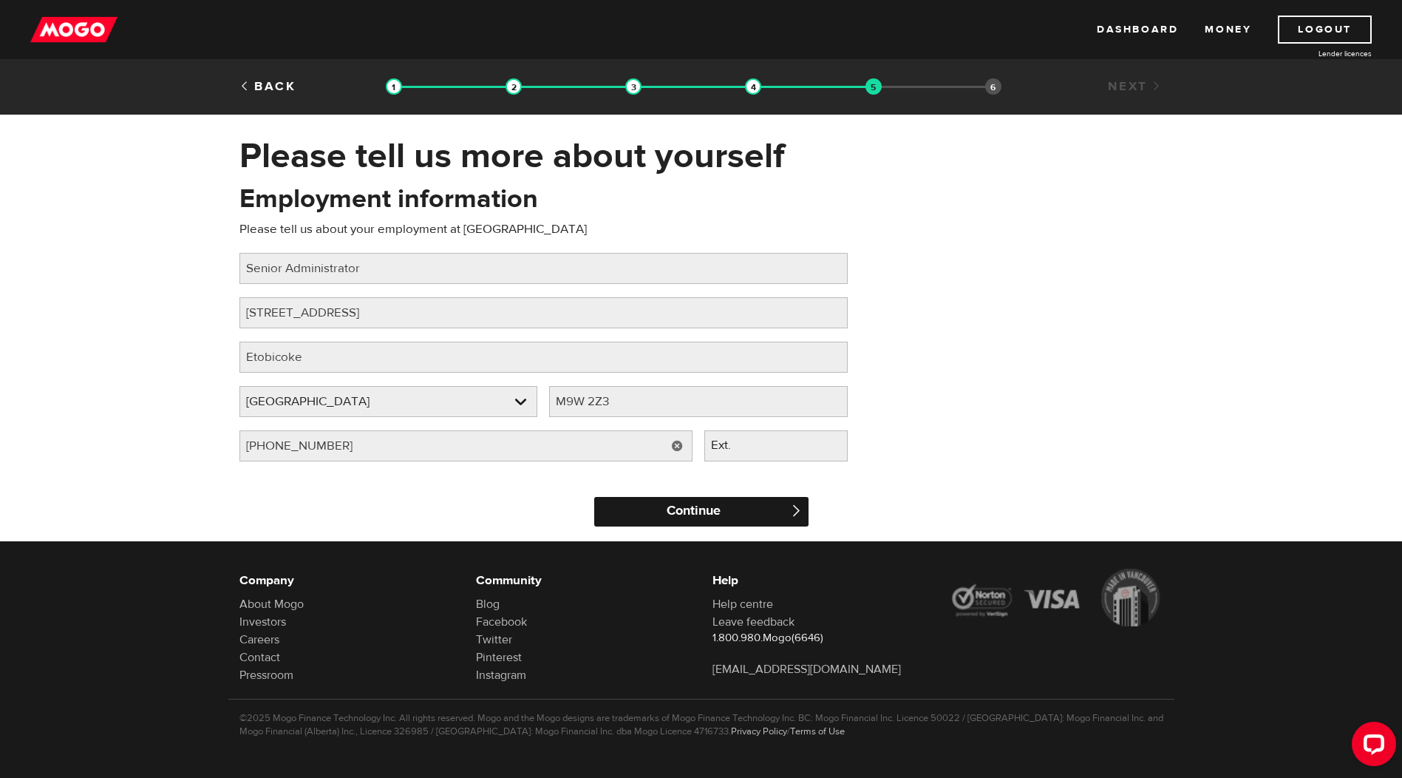
click at [717, 516] on input "Continue" at bounding box center [701, 512] width 214 height 30
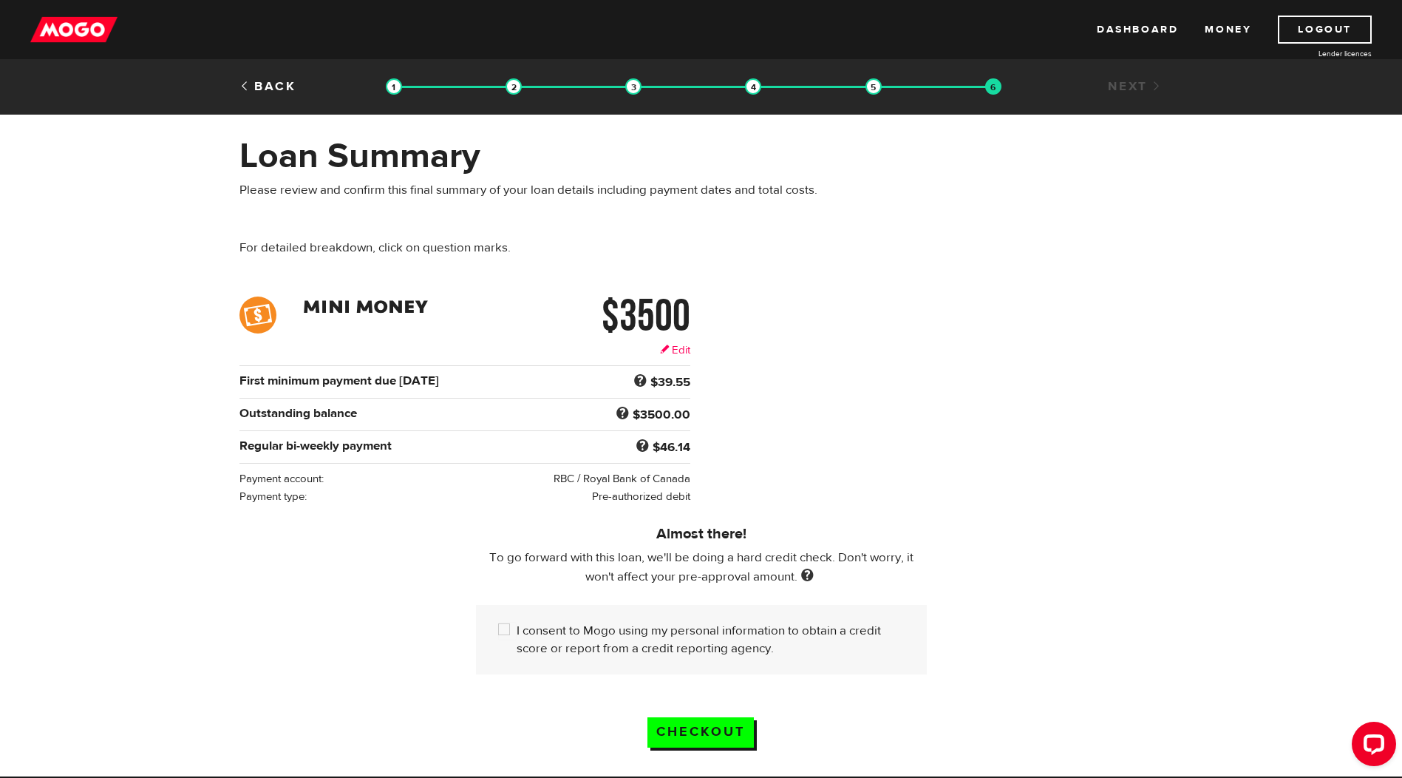
click at [677, 350] on link "Edit" at bounding box center [675, 350] width 30 height 16
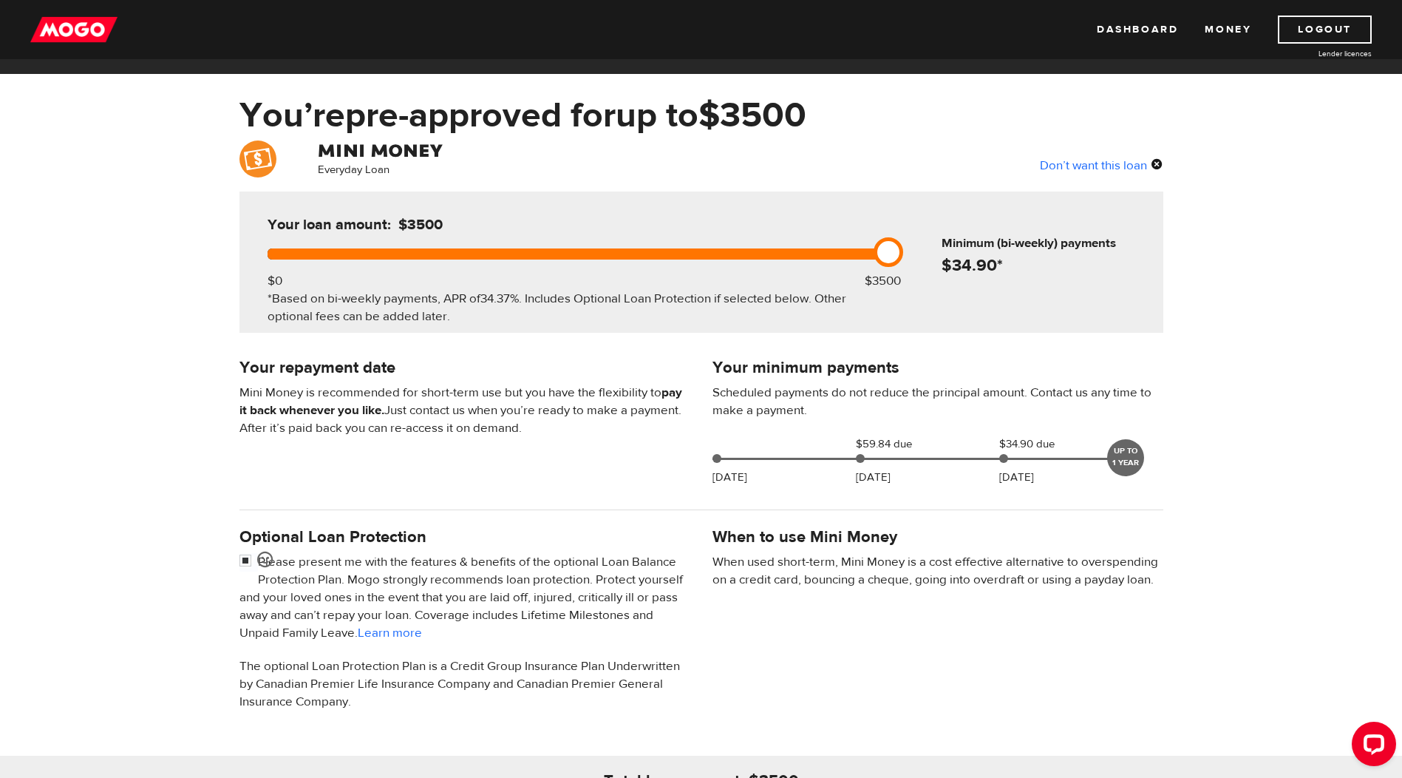
scroll to position [74, 0]
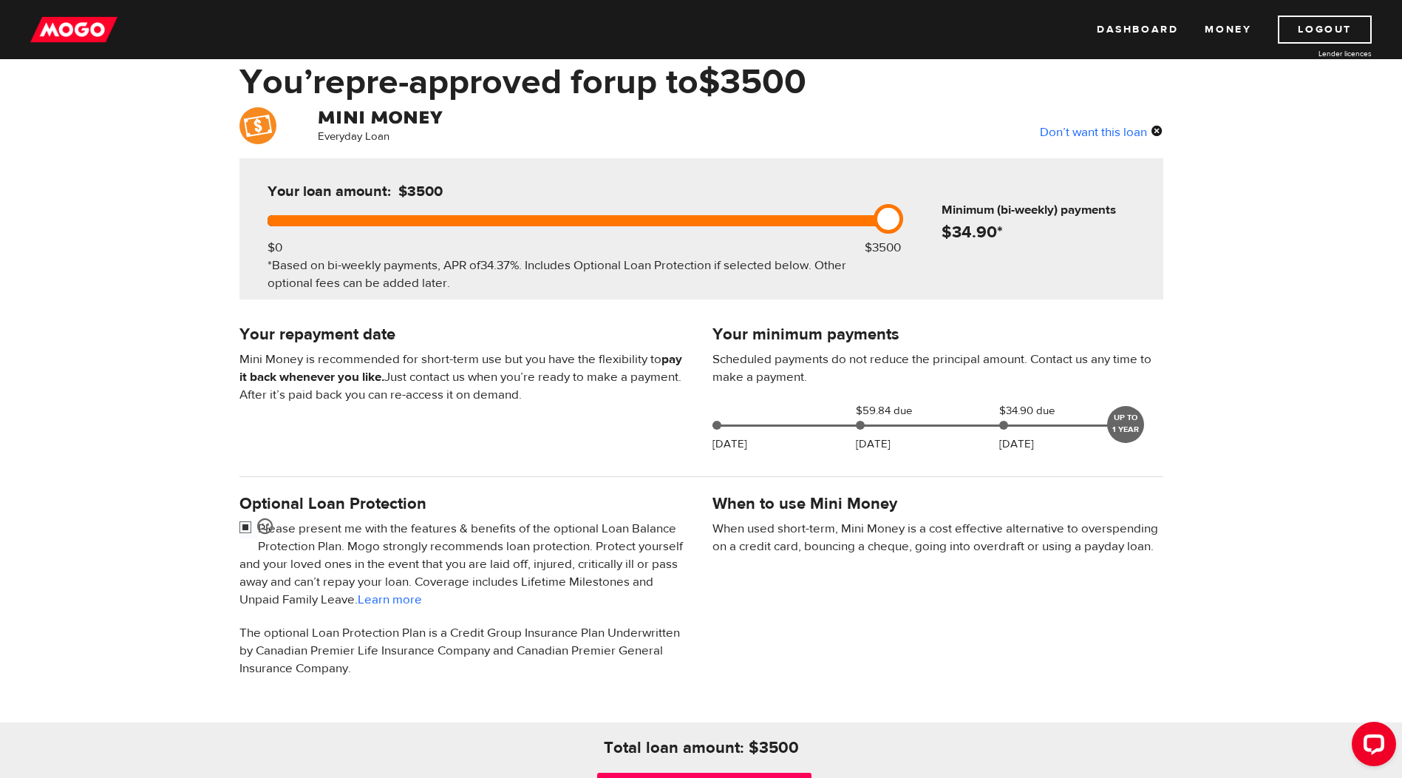
click at [245, 527] on input "checkbox" at bounding box center [249, 529] width 18 height 18
checkbox input "false"
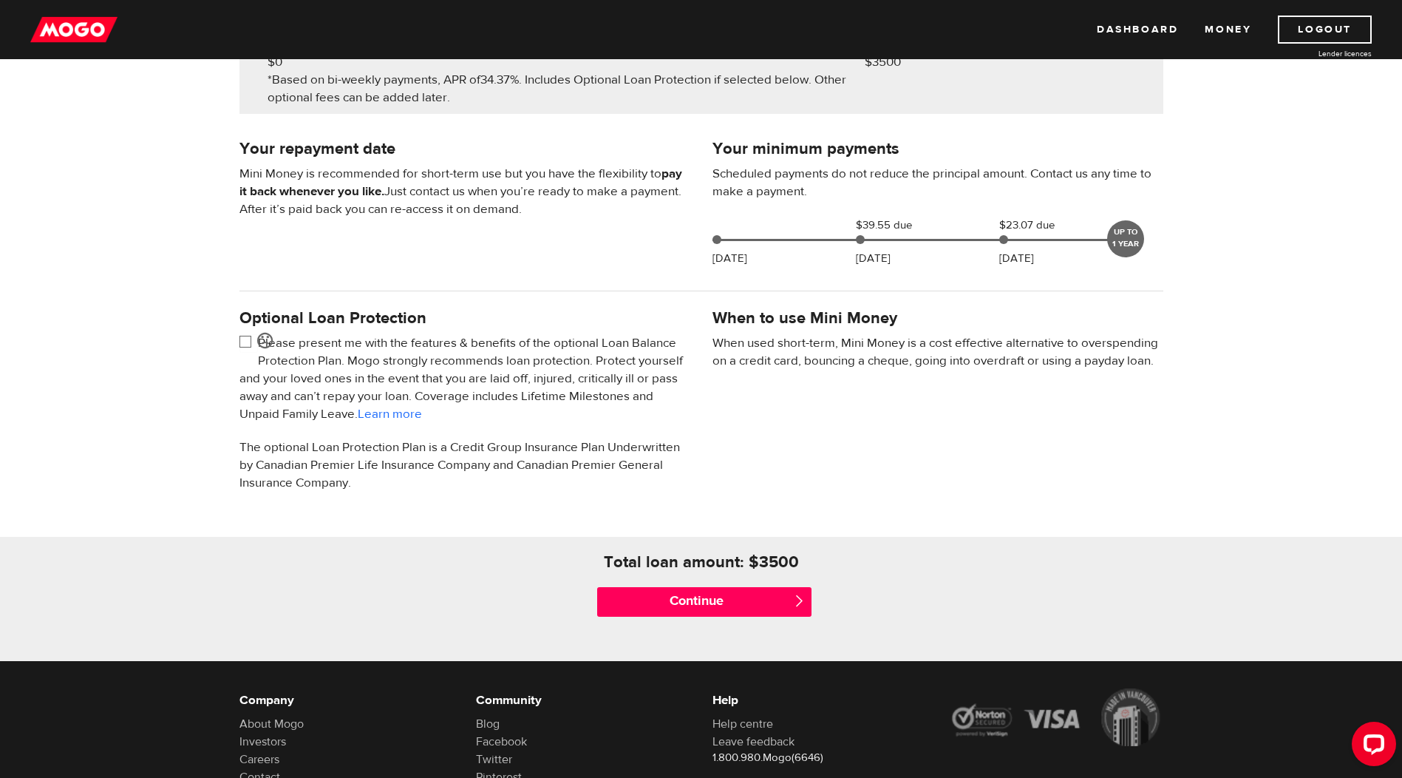
scroll to position [296, 0]
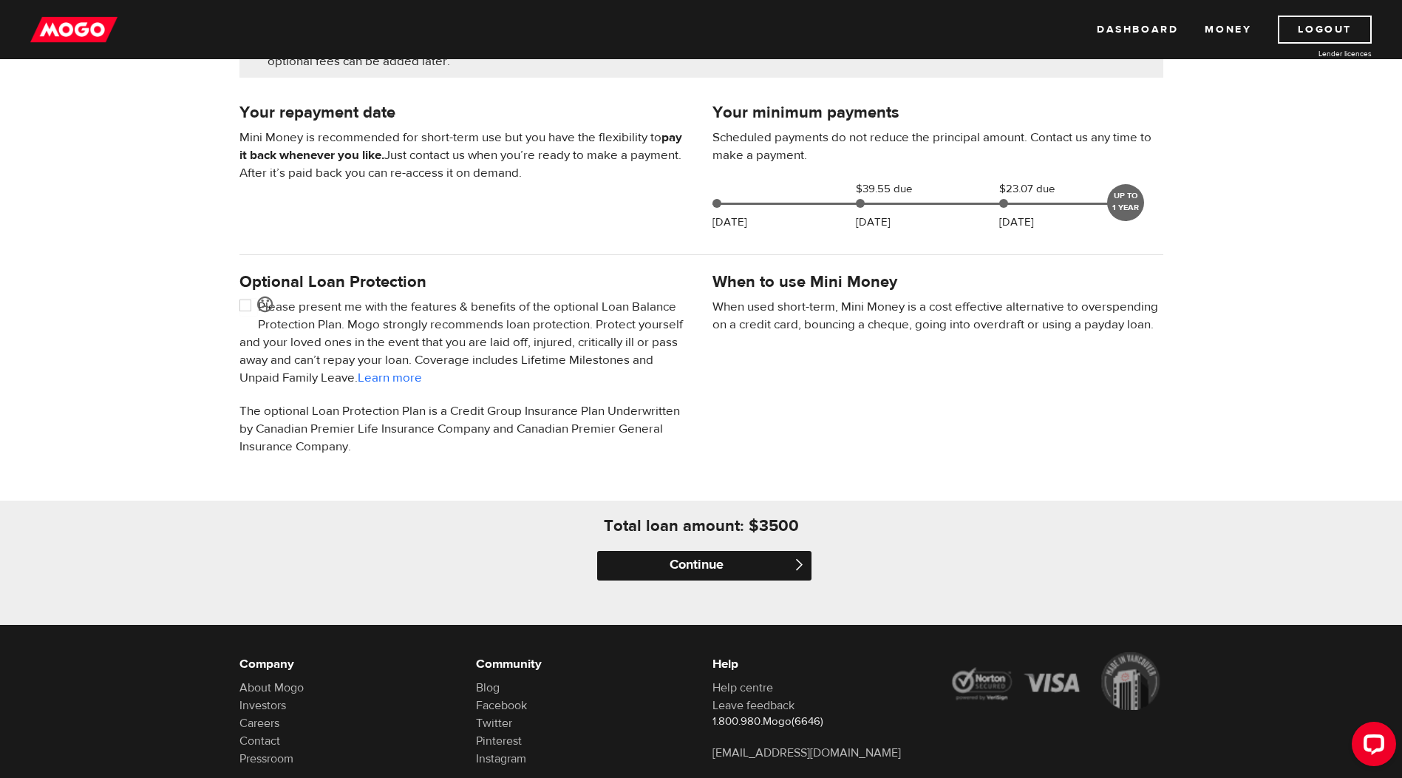
click at [742, 562] on input "Continue" at bounding box center [704, 566] width 214 height 30
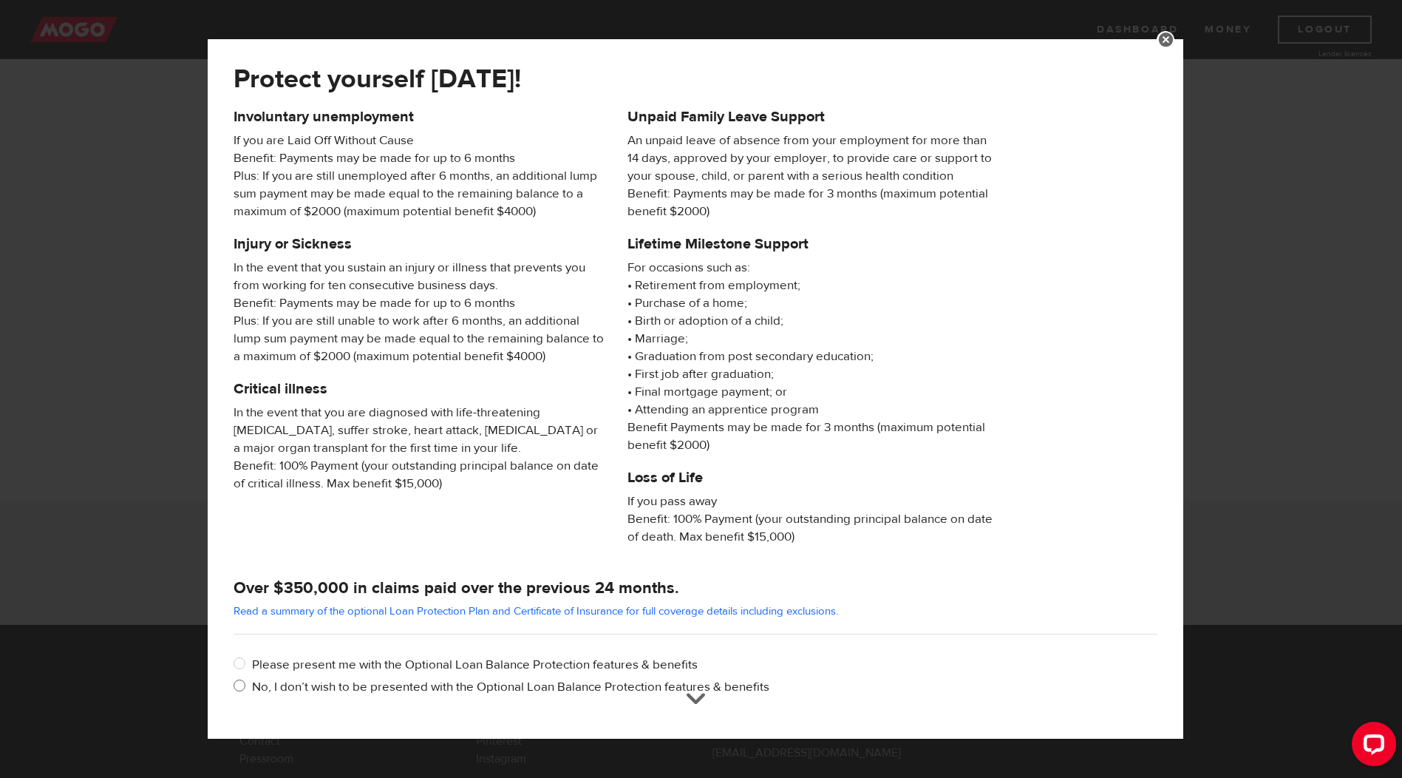
click at [245, 686] on input "No, I don’t wish to be presented with the Optional Loan Balance Protection feat…" at bounding box center [243, 687] width 18 height 18
radio input "true"
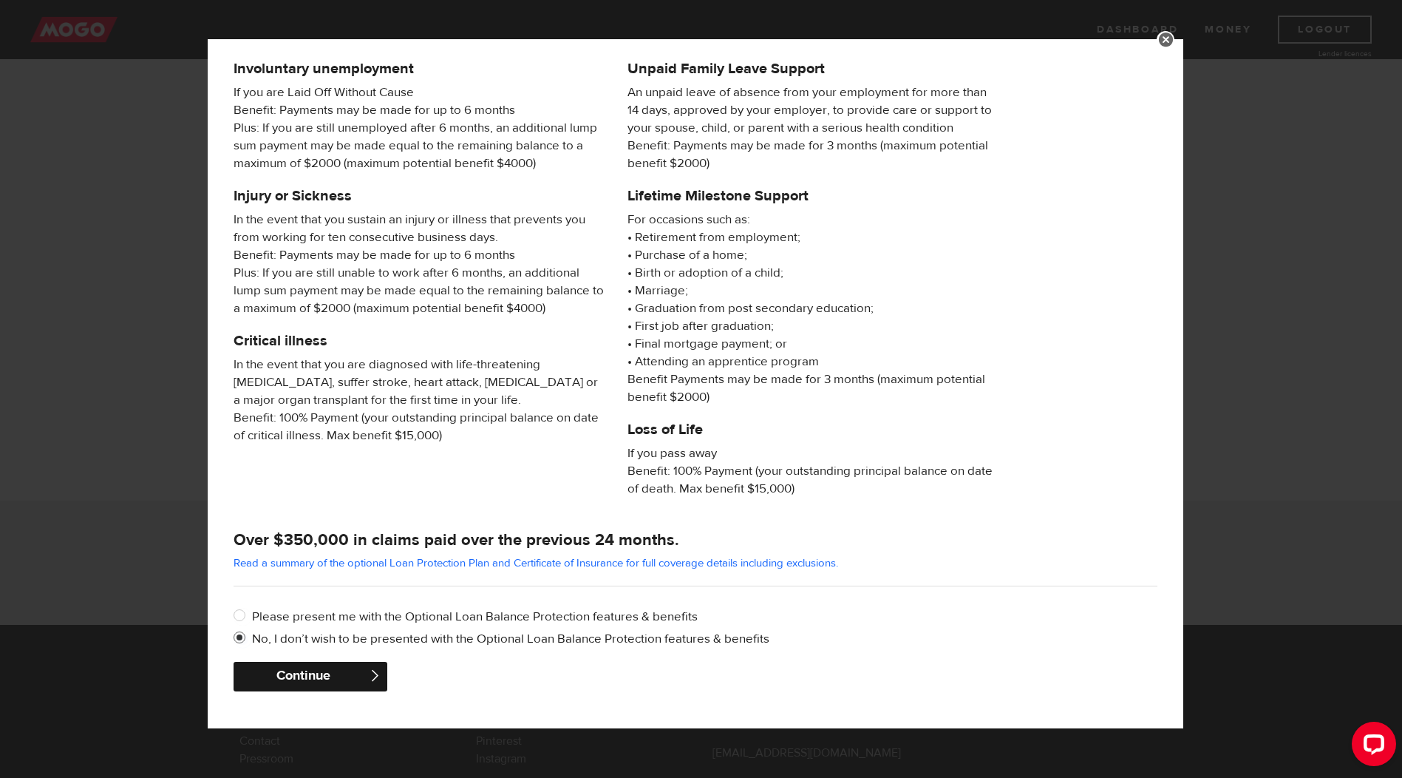
click at [313, 677] on button "Continue" at bounding box center [311, 677] width 154 height 30
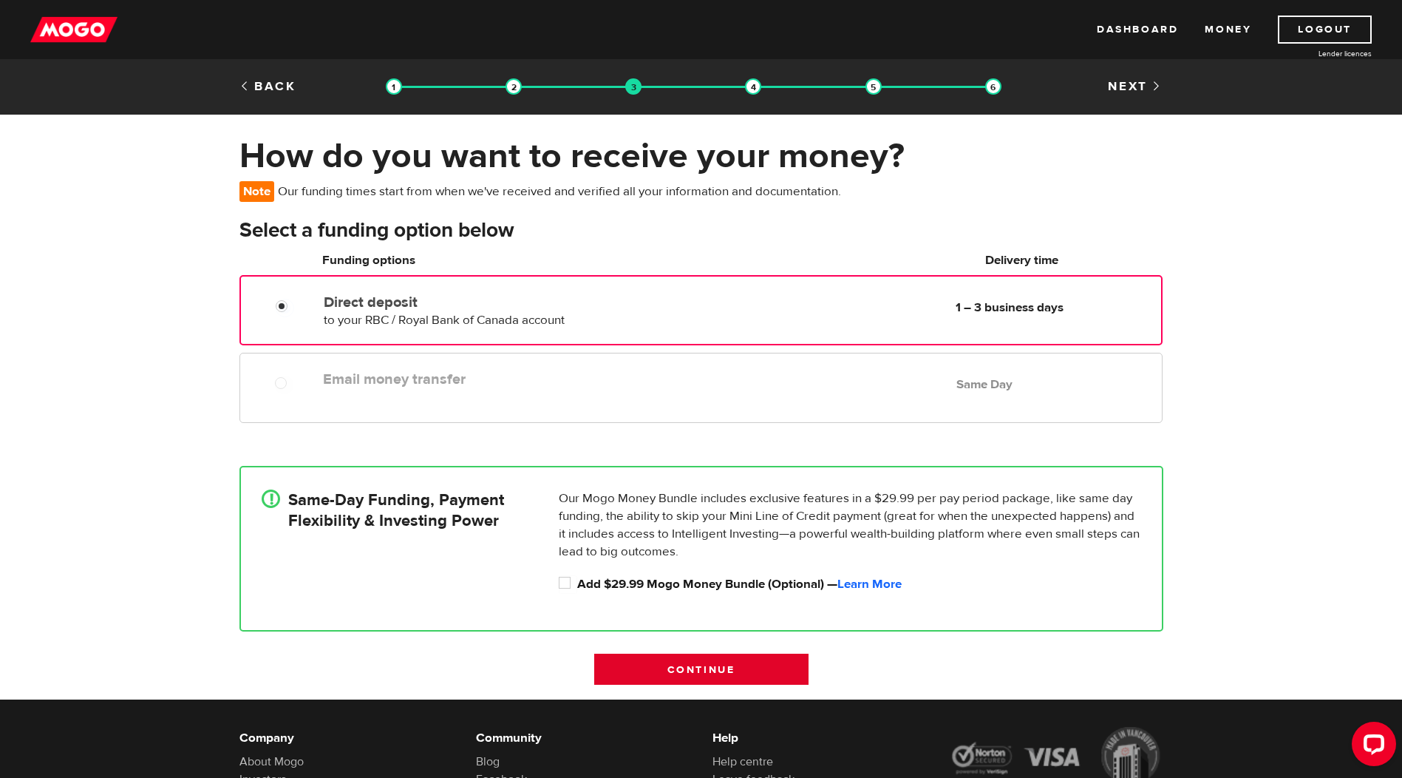
click at [705, 672] on input "Continue" at bounding box center [701, 669] width 214 height 31
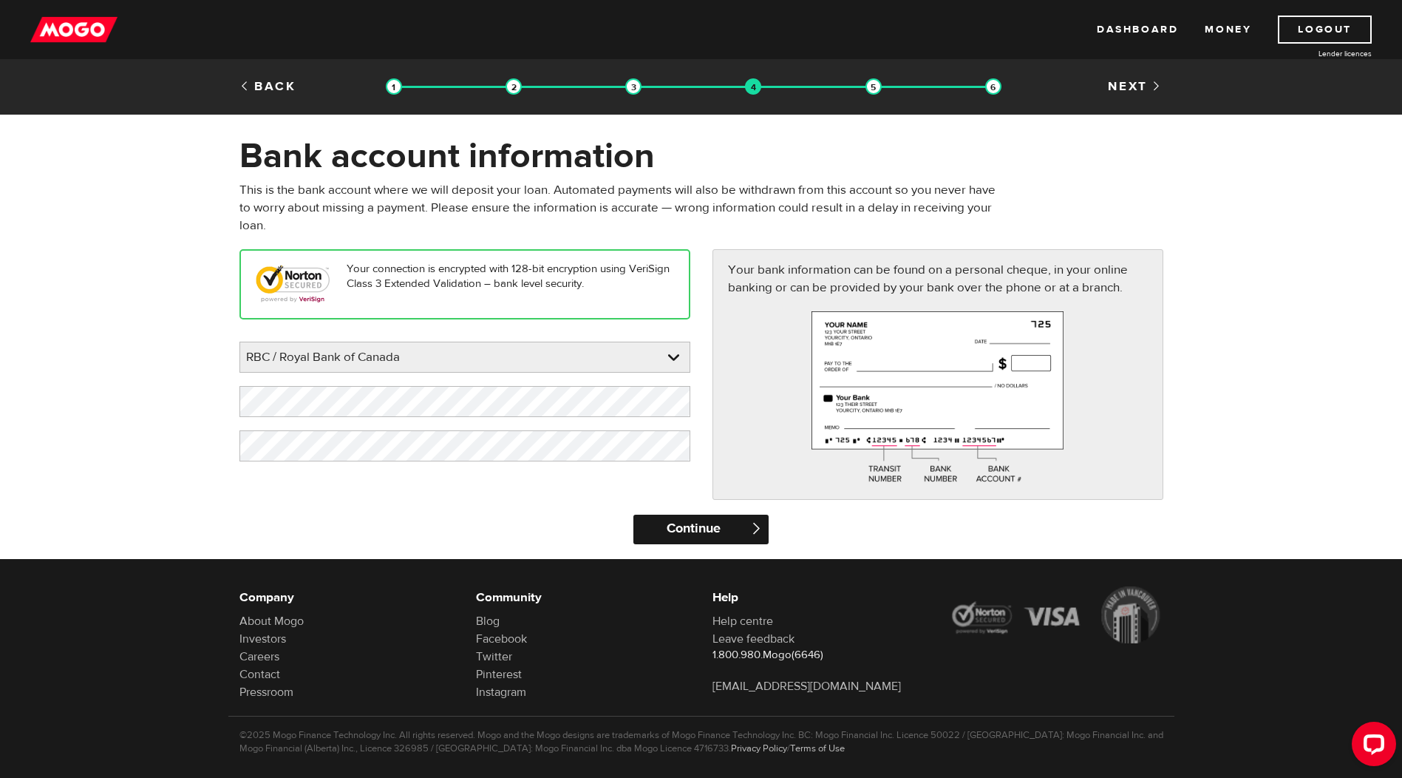
click at [736, 527] on input "Continue" at bounding box center [701, 530] width 135 height 30
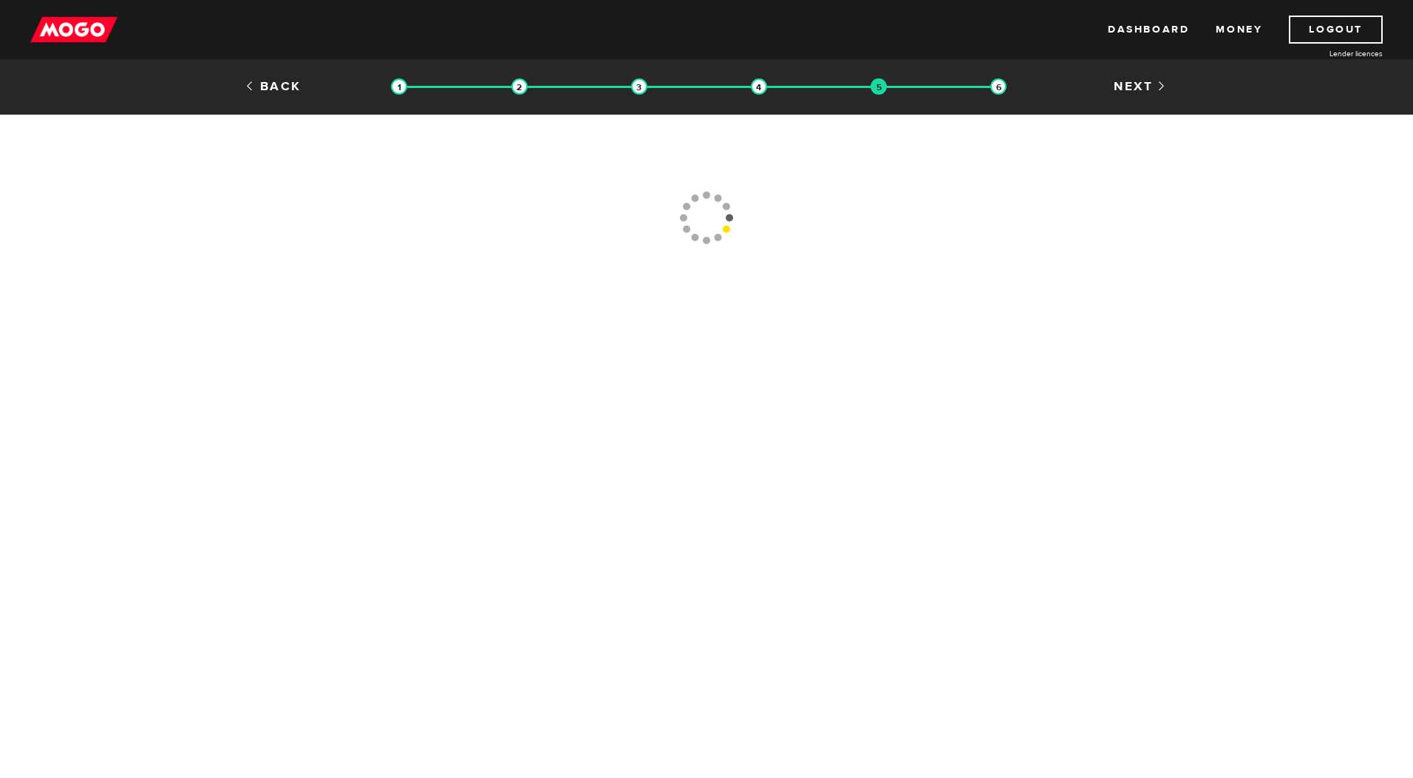
type input "[PHONE_NUMBER]"
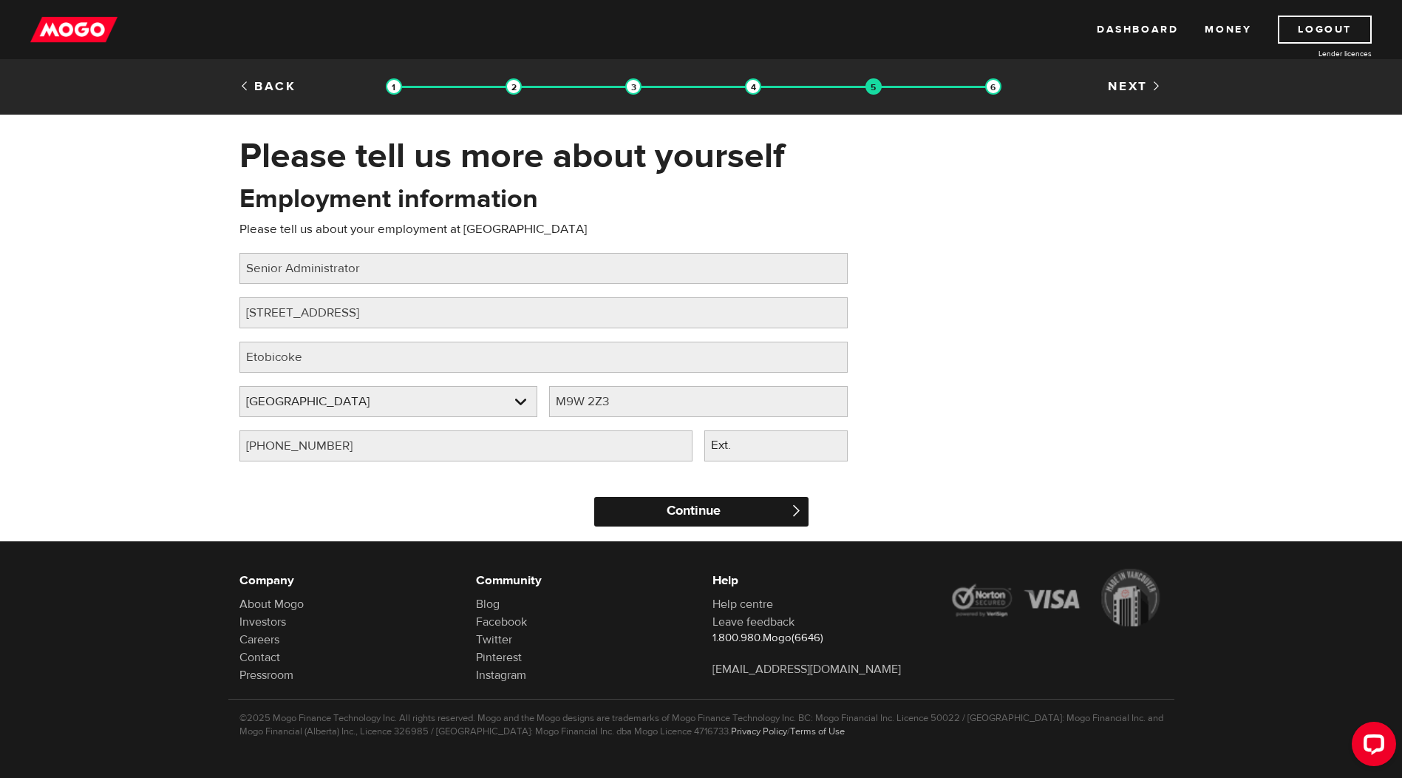
click at [735, 508] on input "Continue" at bounding box center [701, 512] width 214 height 30
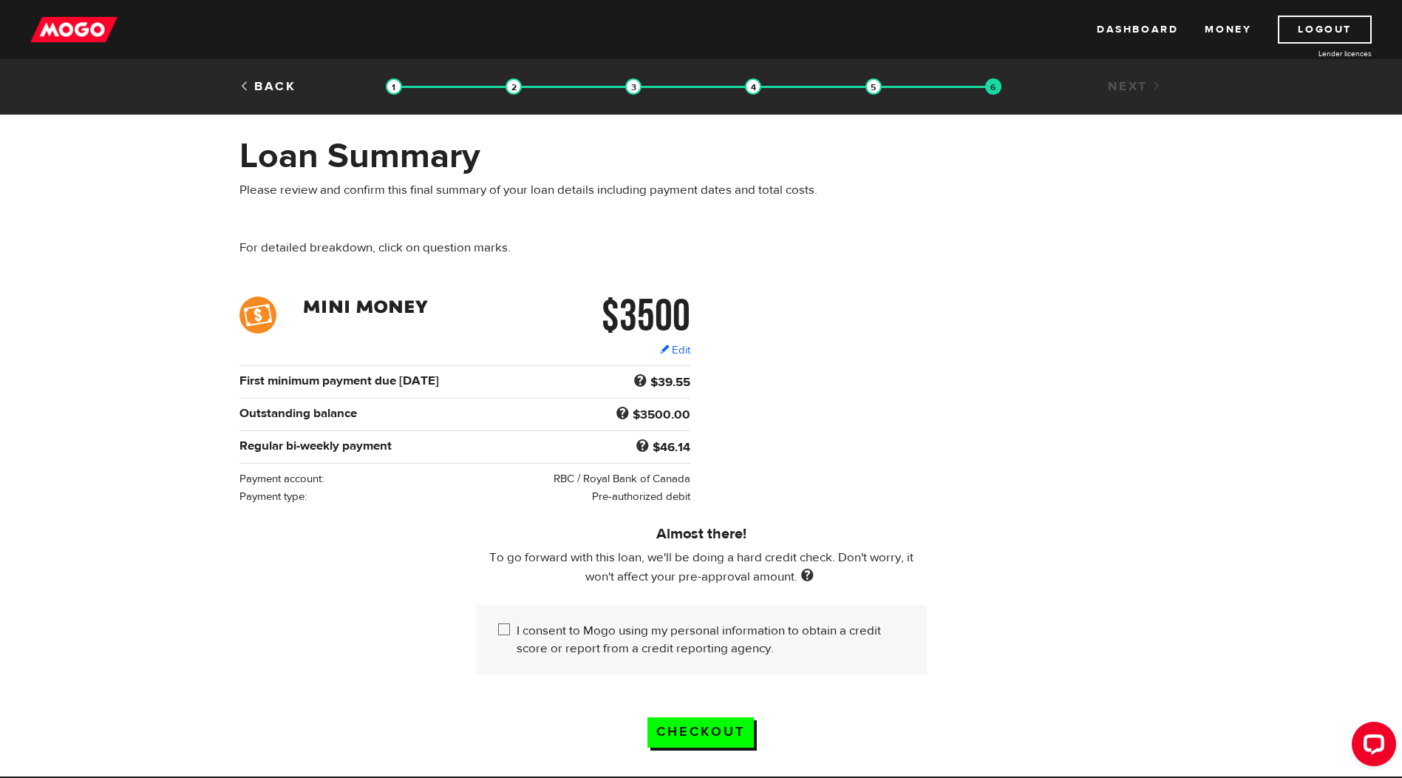
click at [503, 630] on input "I consent to Mogo using my personal information to obtain a credit score or rep…" at bounding box center [507, 631] width 18 height 18
checkbox input "true"
click at [690, 727] on input "Checkout" at bounding box center [701, 732] width 106 height 30
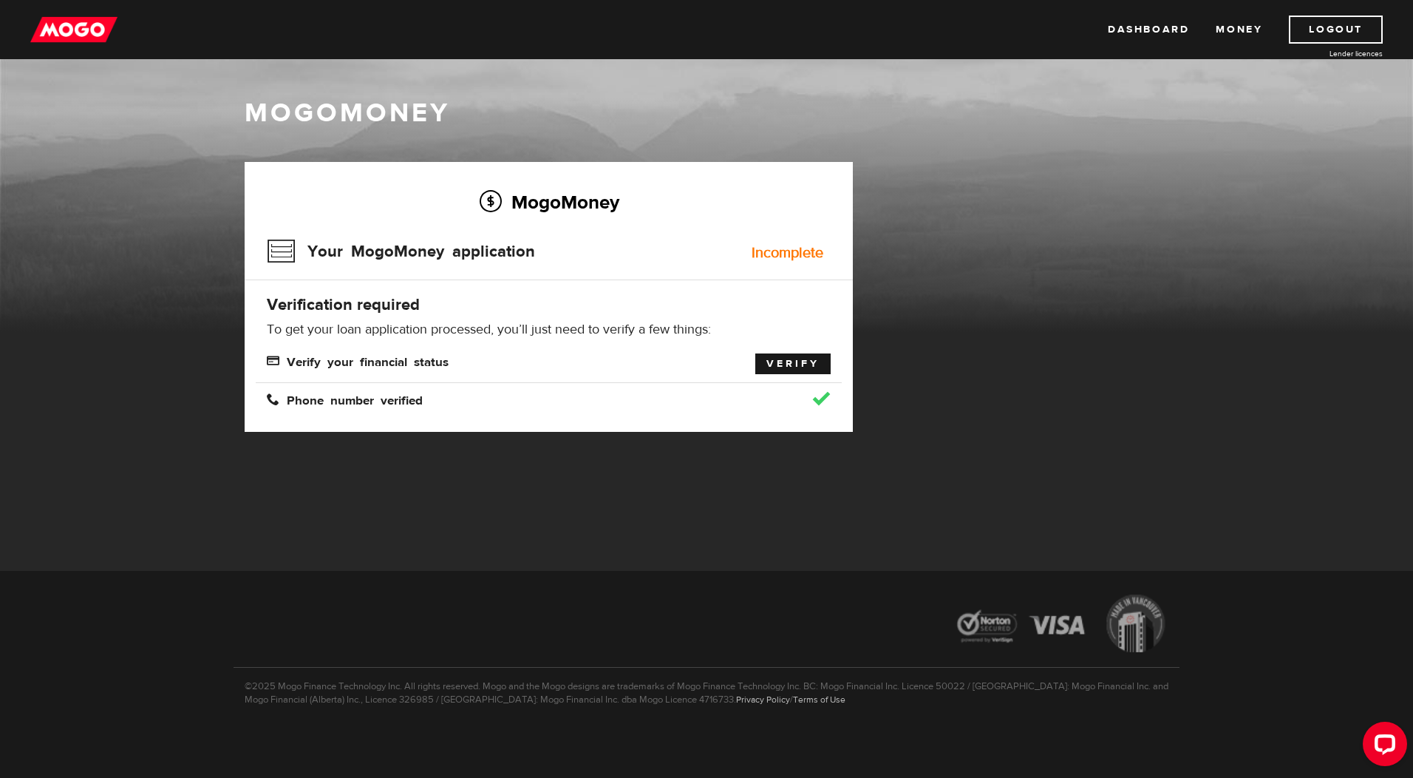
click at [811, 373] on link "Verify" at bounding box center [793, 363] width 75 height 21
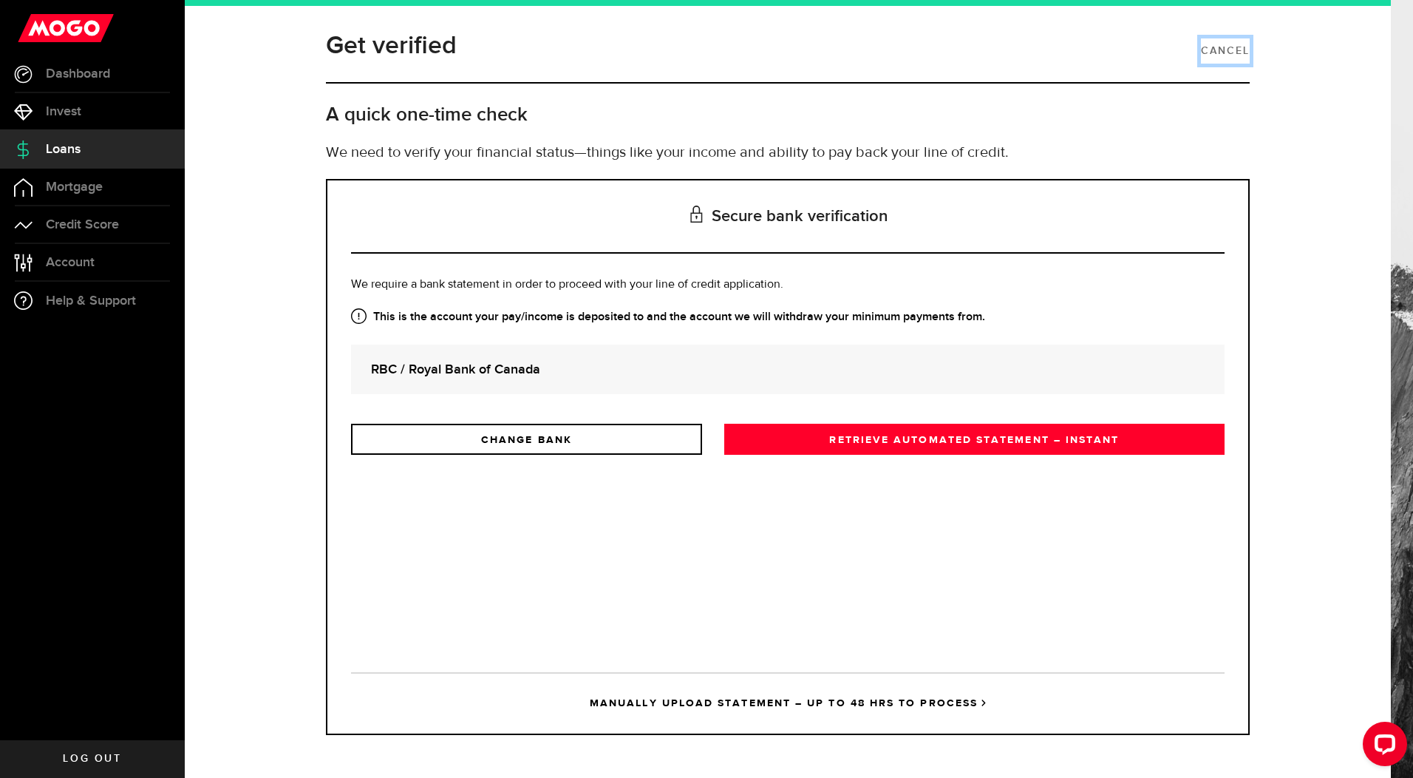
click at [1224, 55] on link "Cancel" at bounding box center [1225, 50] width 49 height 25
